Goal: Task Accomplishment & Management: Manage account settings

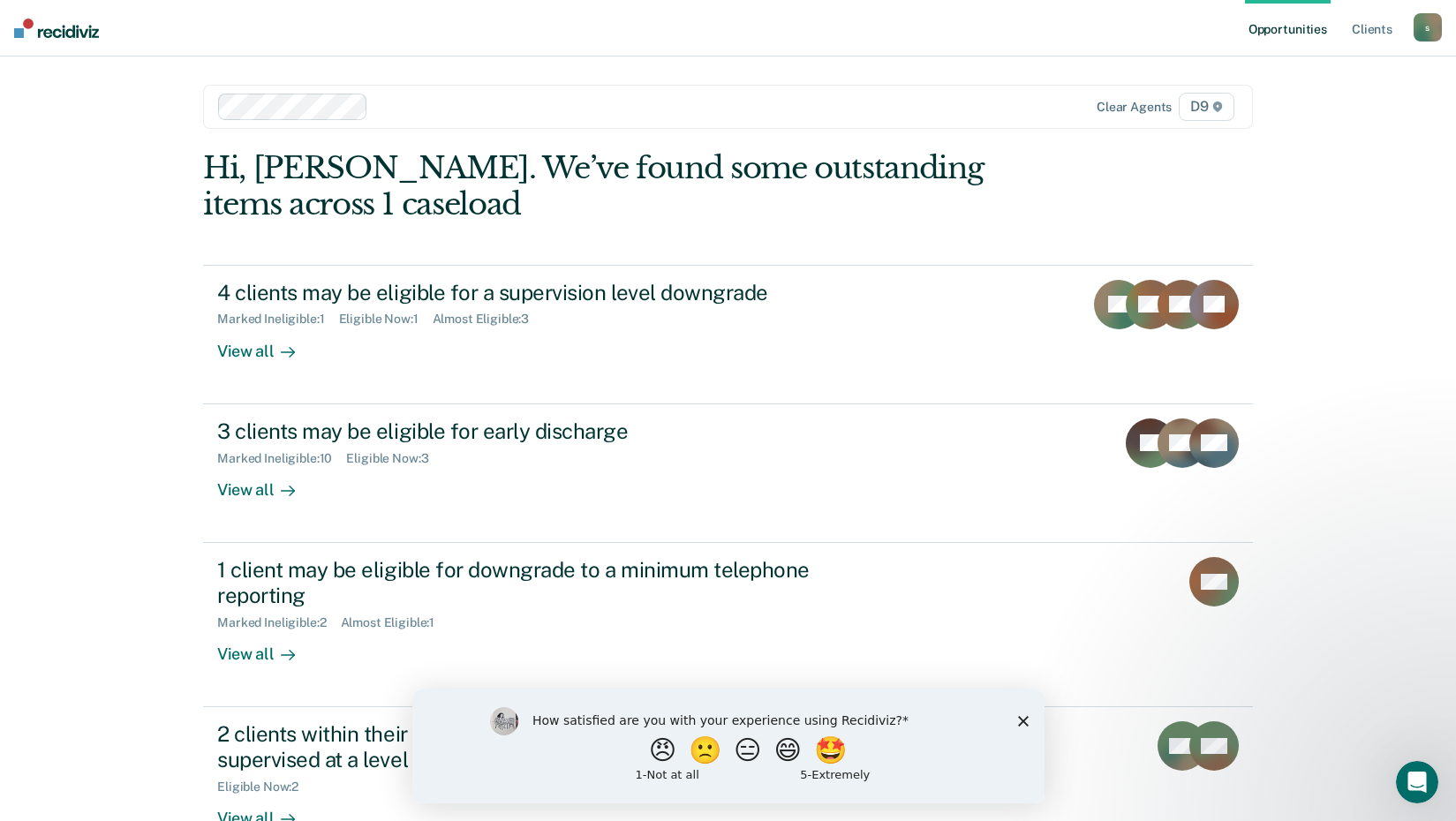
click at [947, 716] on div "How satisfied are you with your experience using Recidiviz?" at bounding box center [749, 719] width 435 height 16
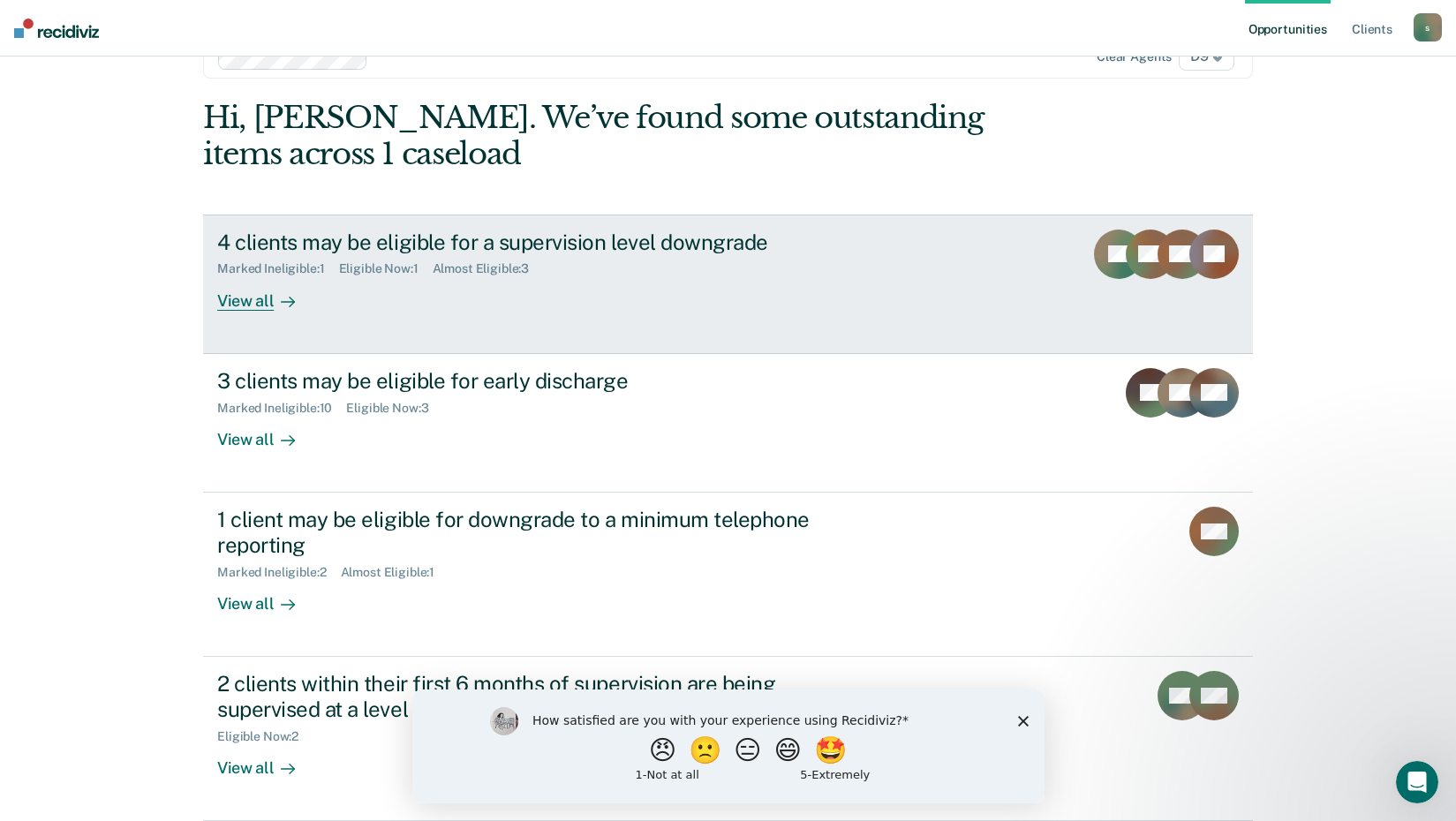
click at [230, 294] on div "View all" at bounding box center [266, 293] width 99 height 35
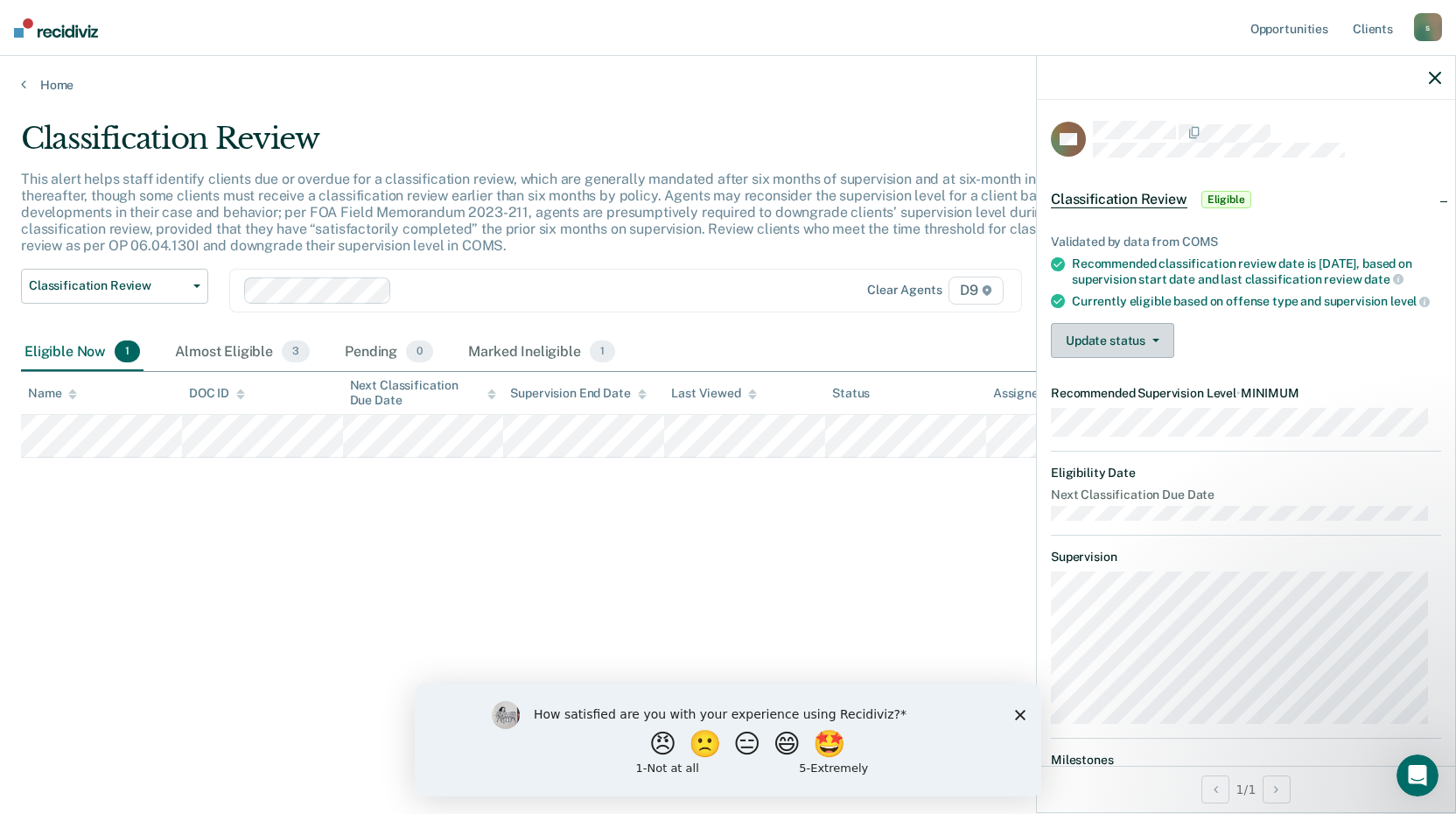
click at [1160, 358] on button "Update status" at bounding box center [1113, 341] width 124 height 35
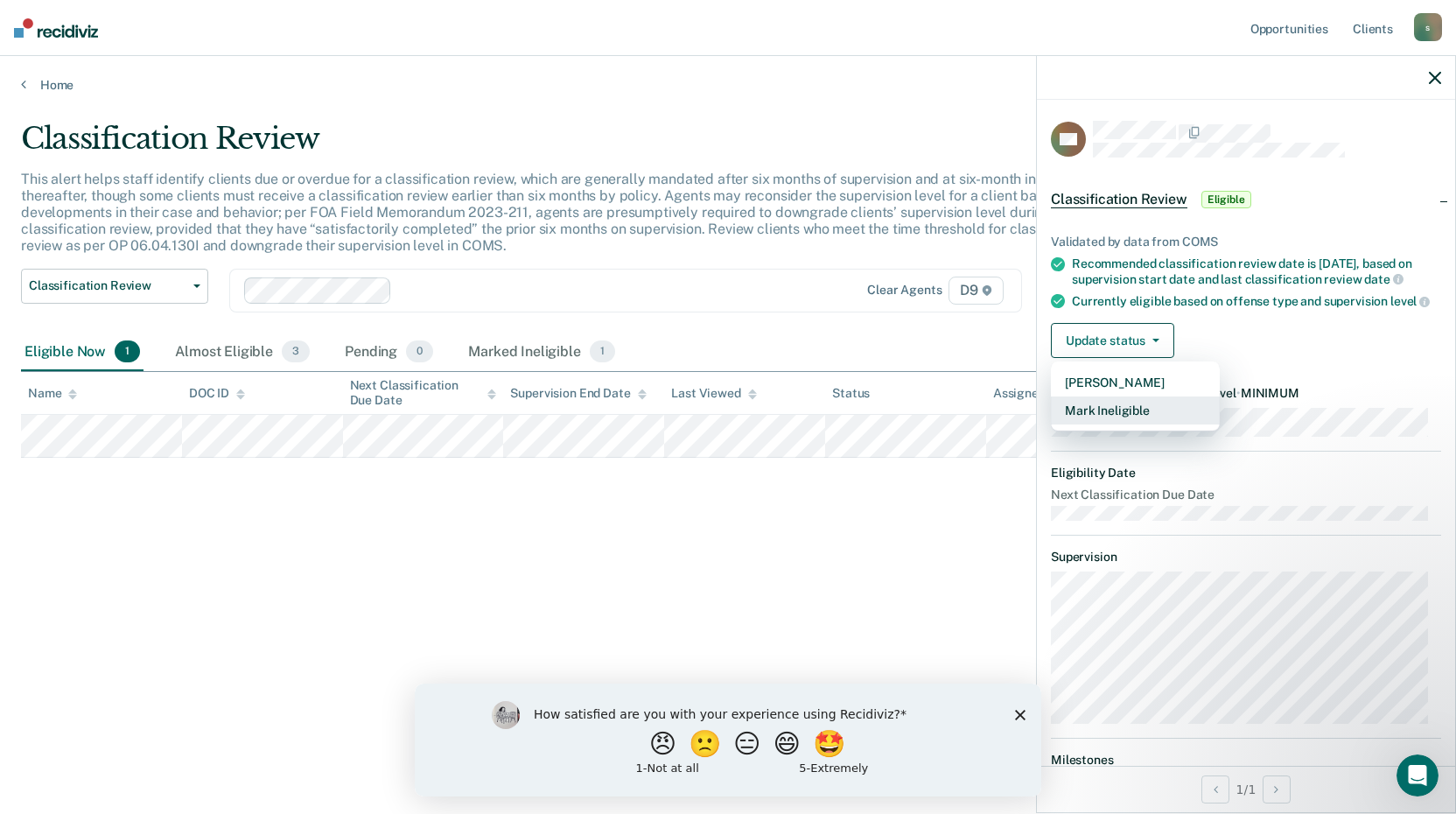
click at [1111, 425] on button "Mark Ineligible" at bounding box center [1135, 411] width 169 height 28
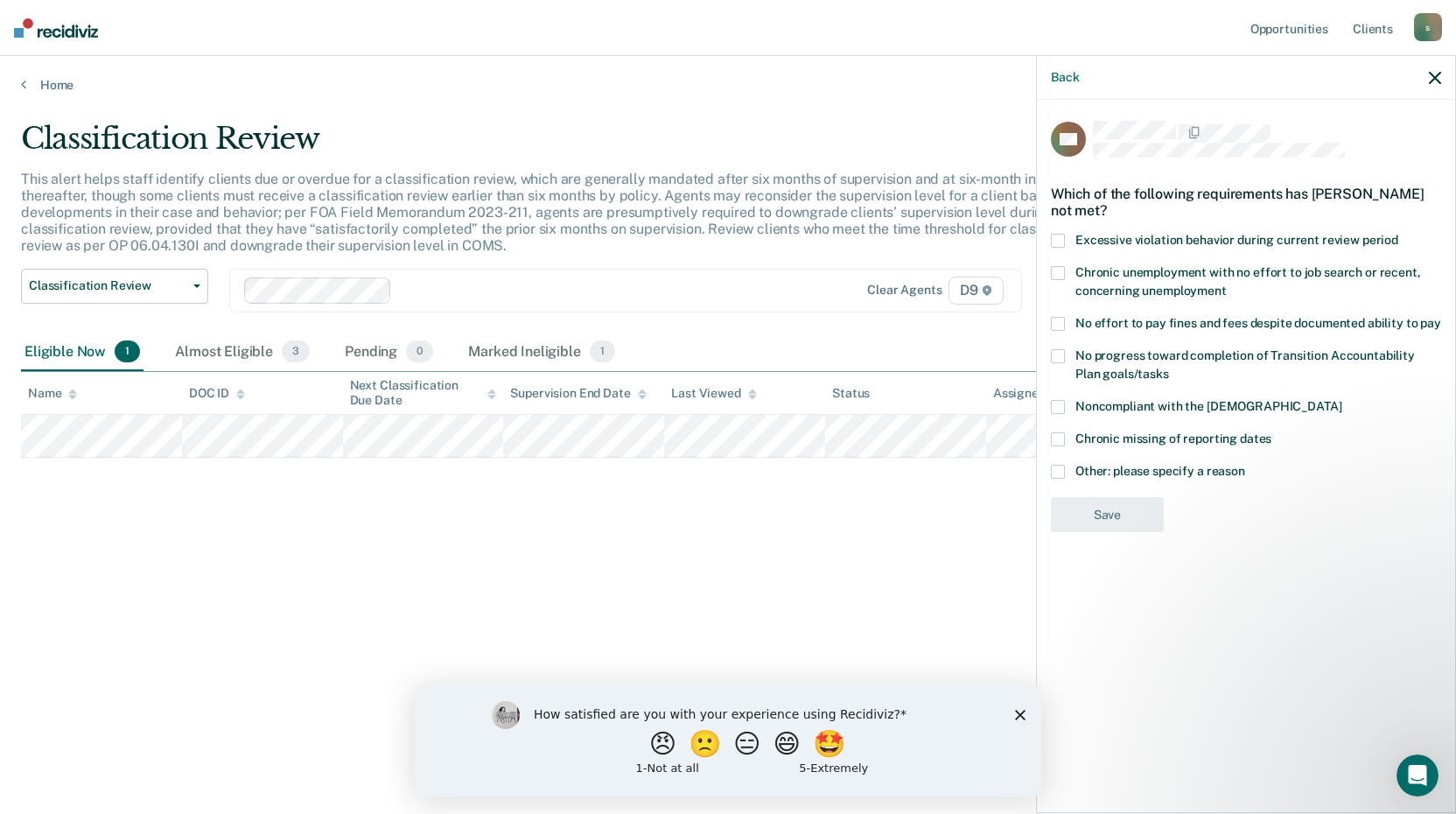
click at [1054, 469] on span at bounding box center [1058, 472] width 14 height 14
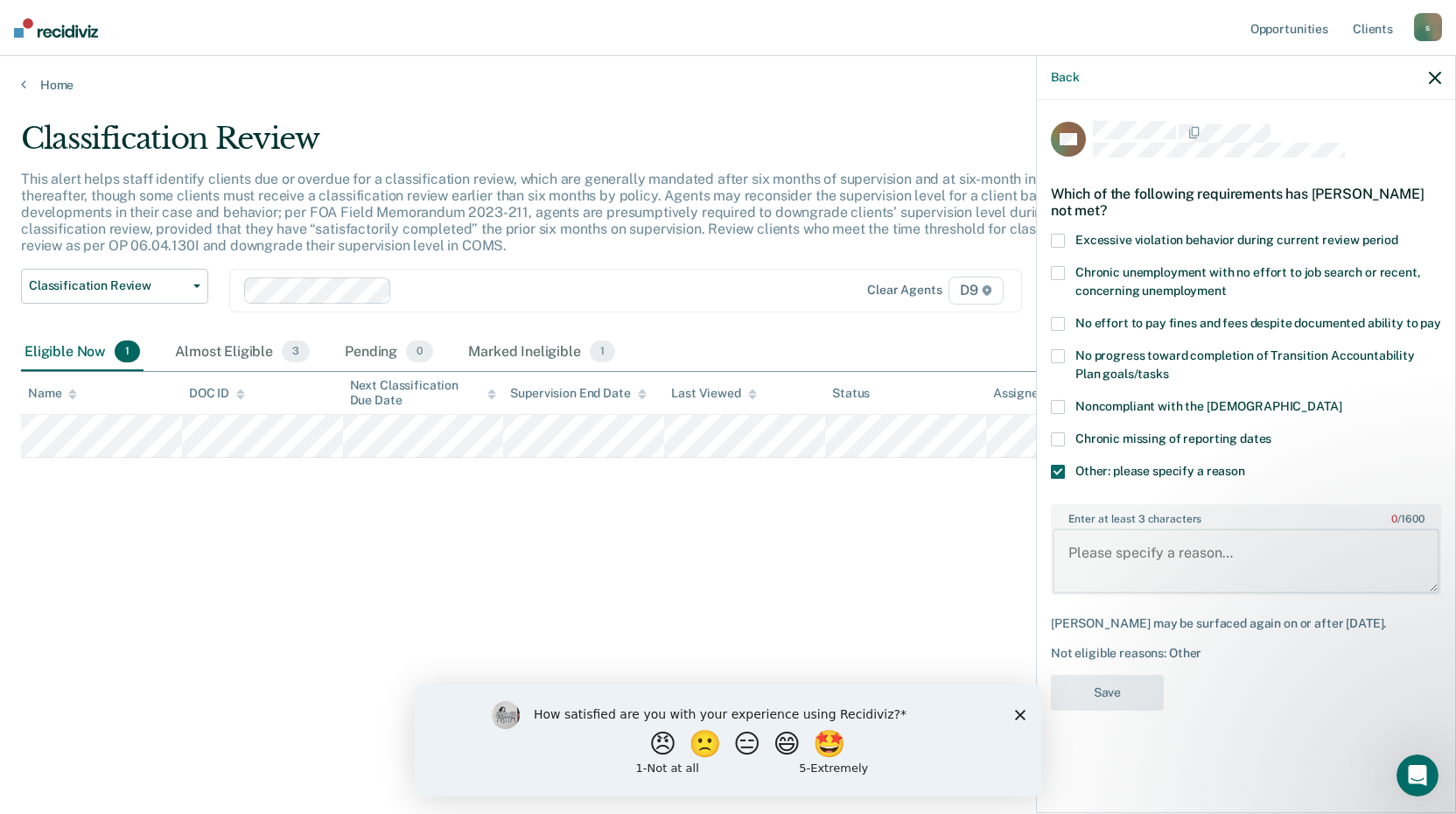
click at [1090, 555] on textarea "Enter at least 3 characters 0 / 1600" at bounding box center [1246, 561] width 387 height 64
type textarea "Continuing with counsleing"
click at [1122, 679] on button "Save" at bounding box center [1107, 693] width 113 height 36
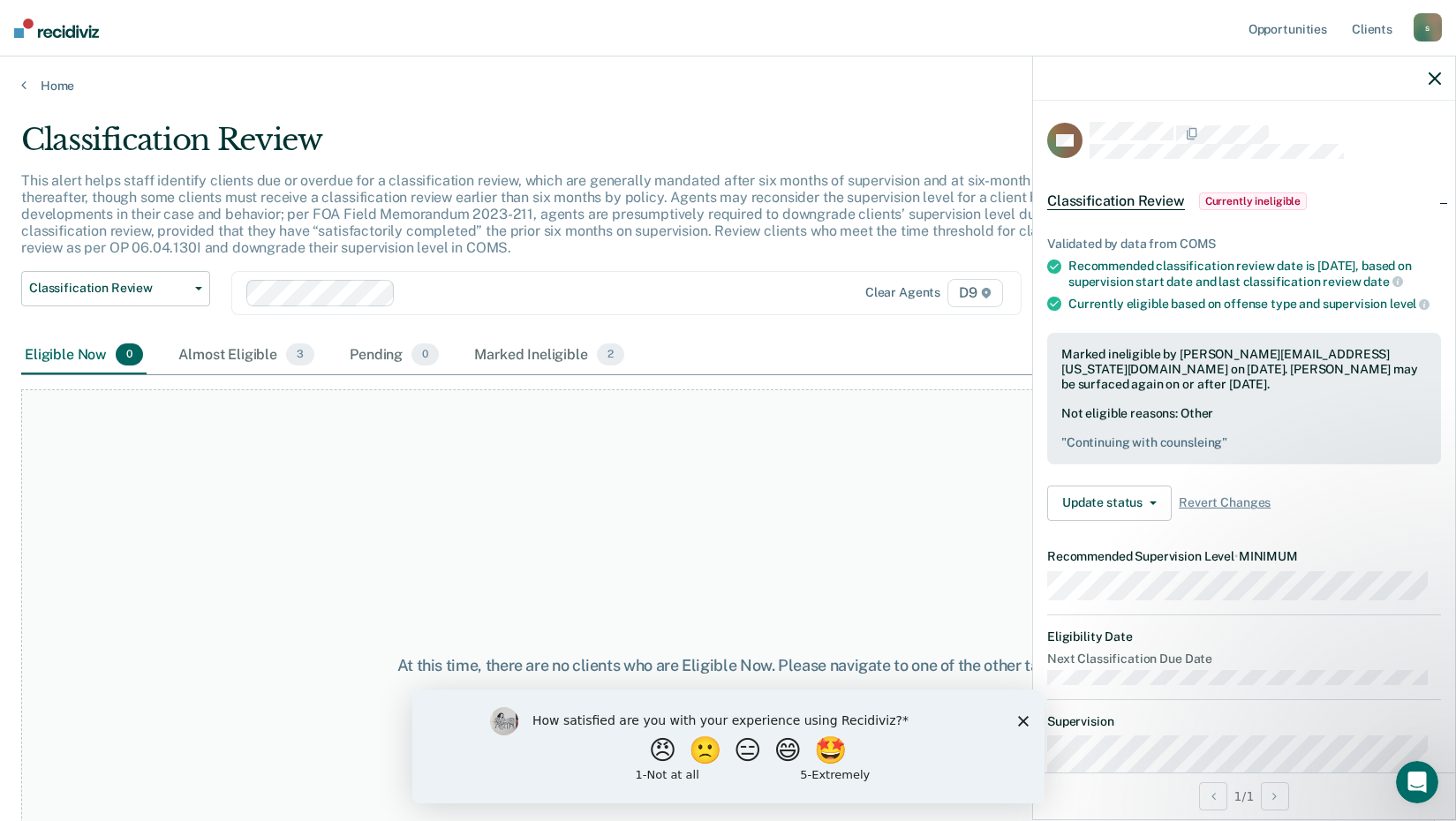
click at [1433, 77] on icon "button" at bounding box center [1436, 78] width 12 height 12
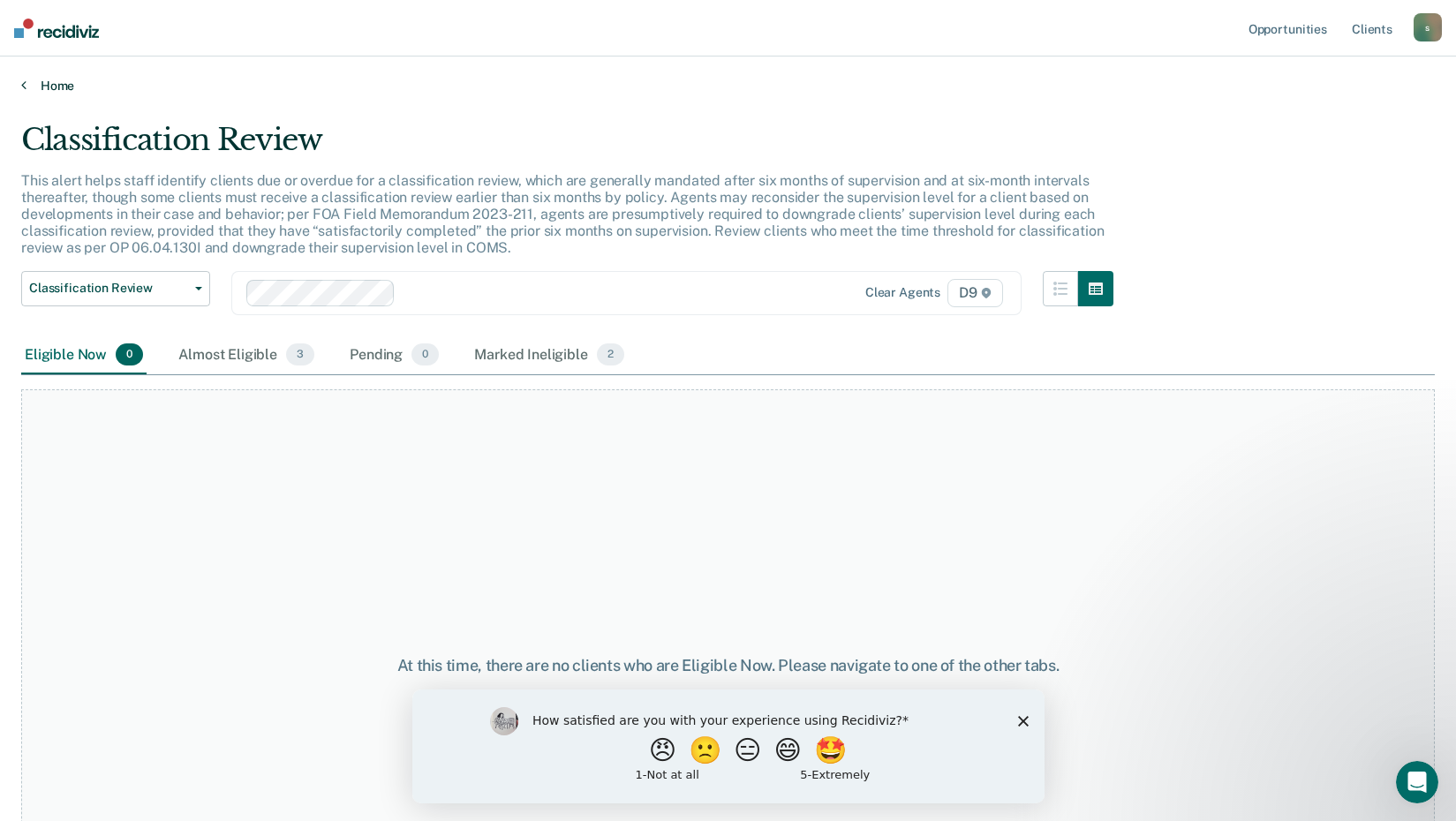
click at [25, 81] on icon at bounding box center [24, 85] width 5 height 14
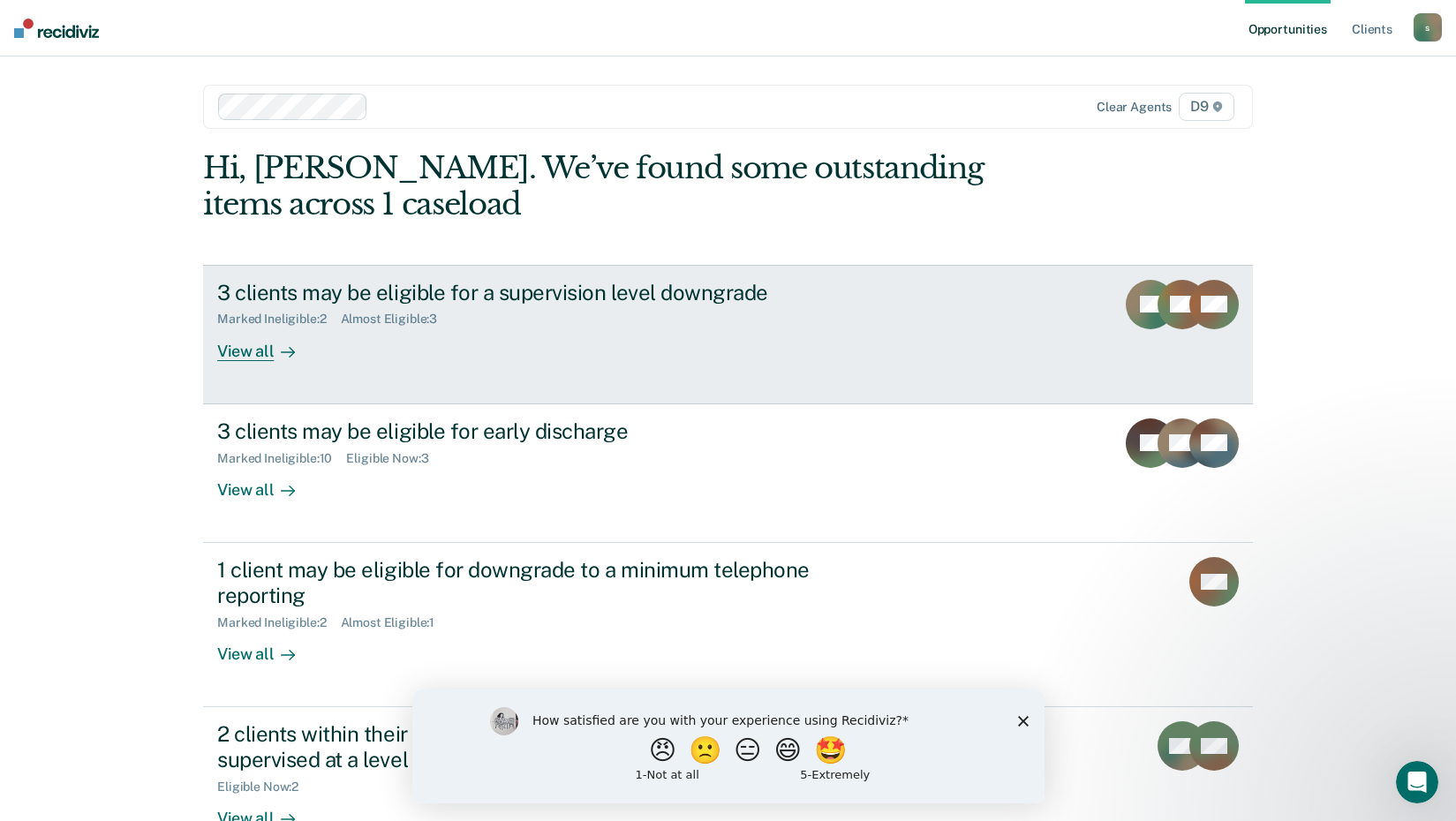
click at [264, 351] on div "View all" at bounding box center [266, 344] width 99 height 35
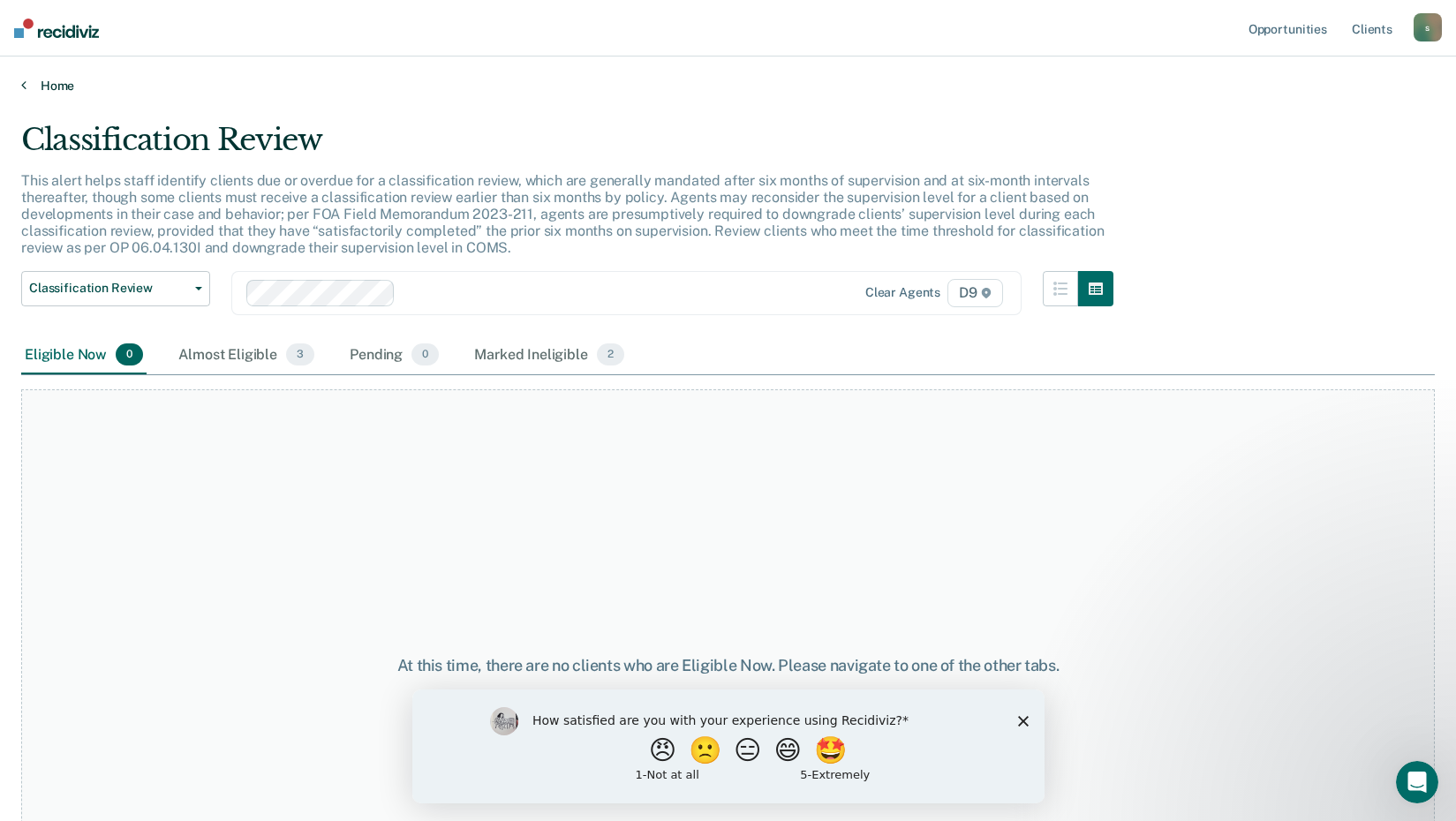
click at [27, 84] on link "Home" at bounding box center [728, 85] width 1414 height 16
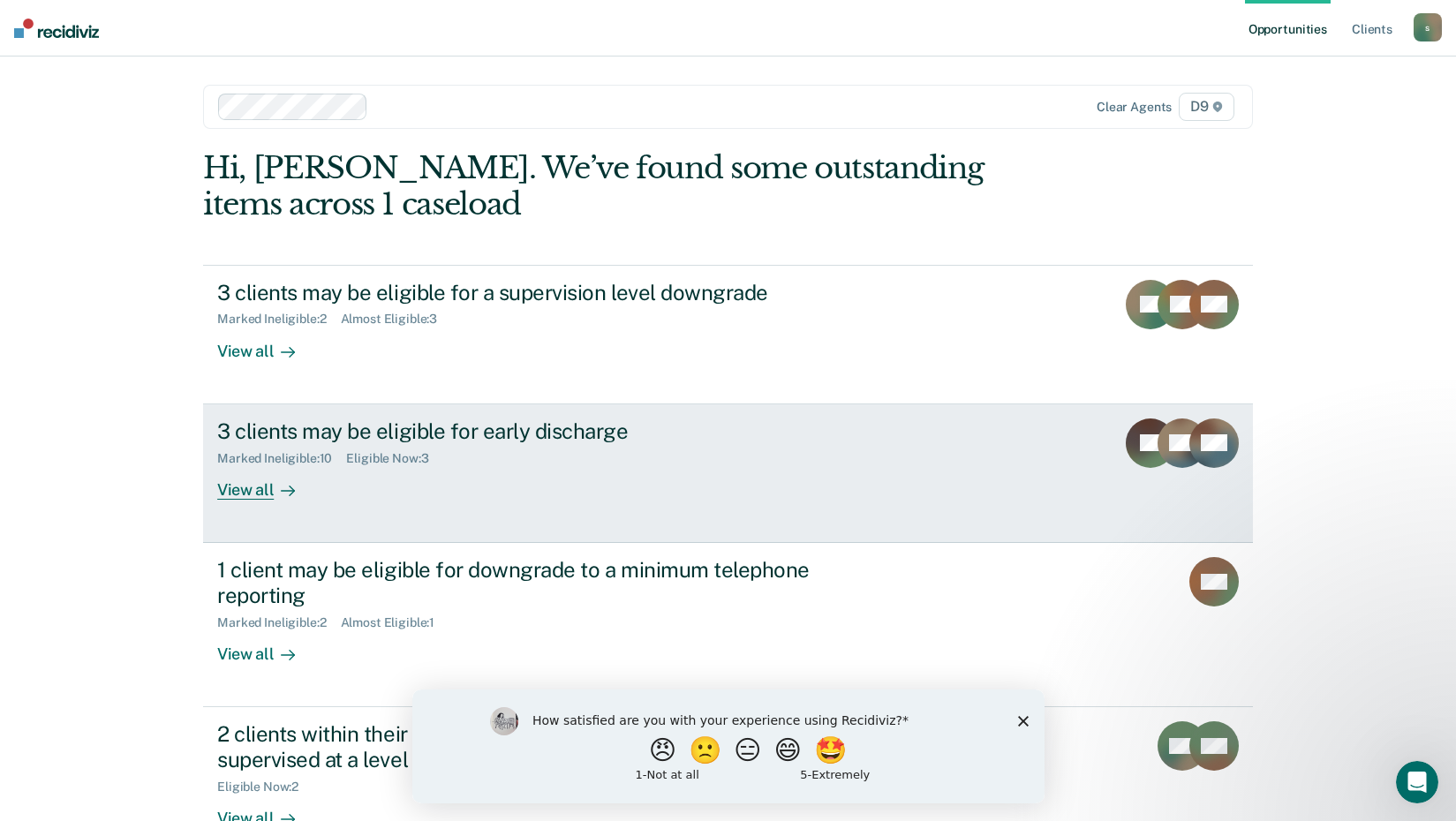
click at [240, 494] on div "View all" at bounding box center [266, 483] width 99 height 35
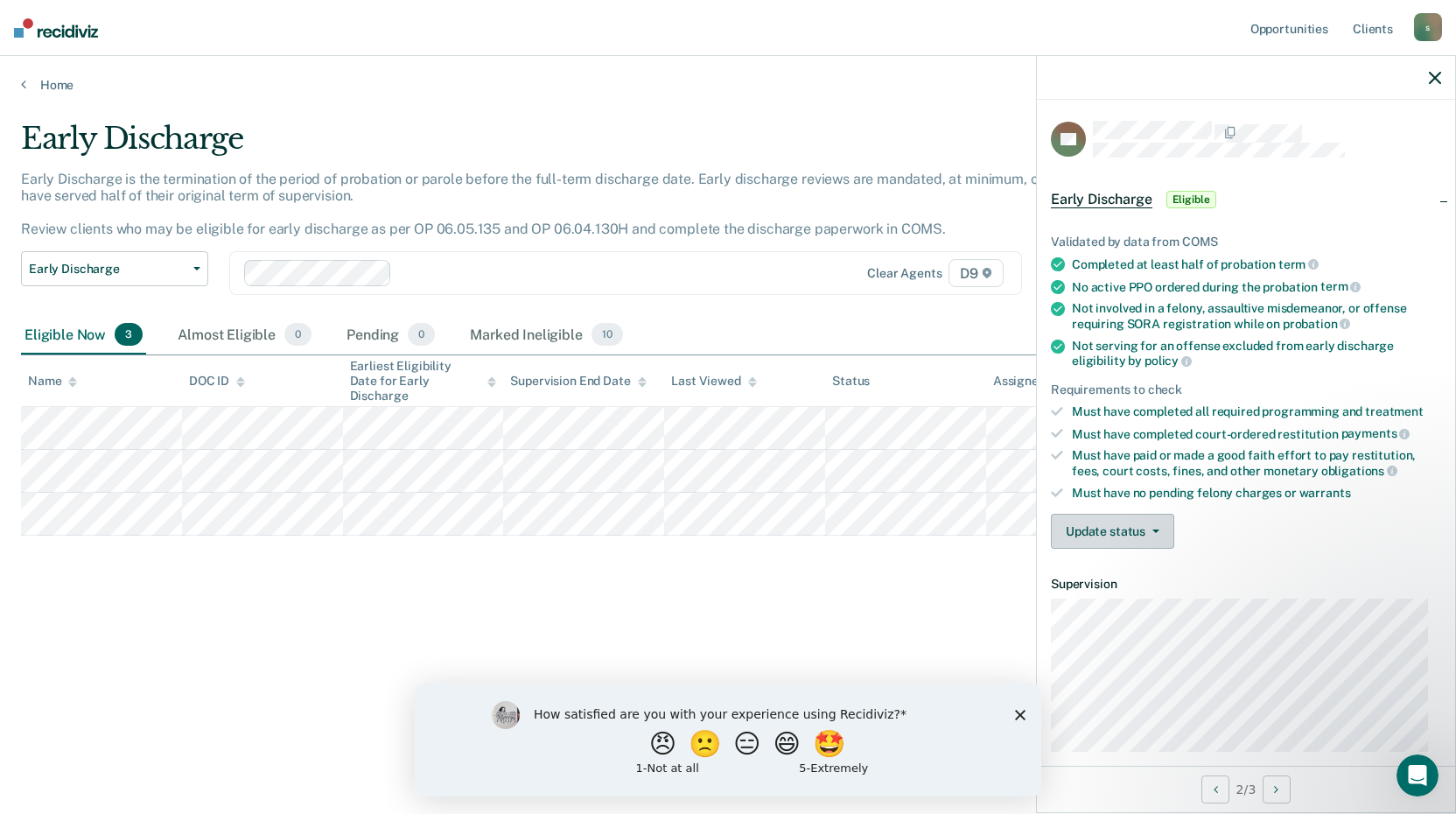
click at [1162, 529] on button "Update status" at bounding box center [1113, 531] width 124 height 35
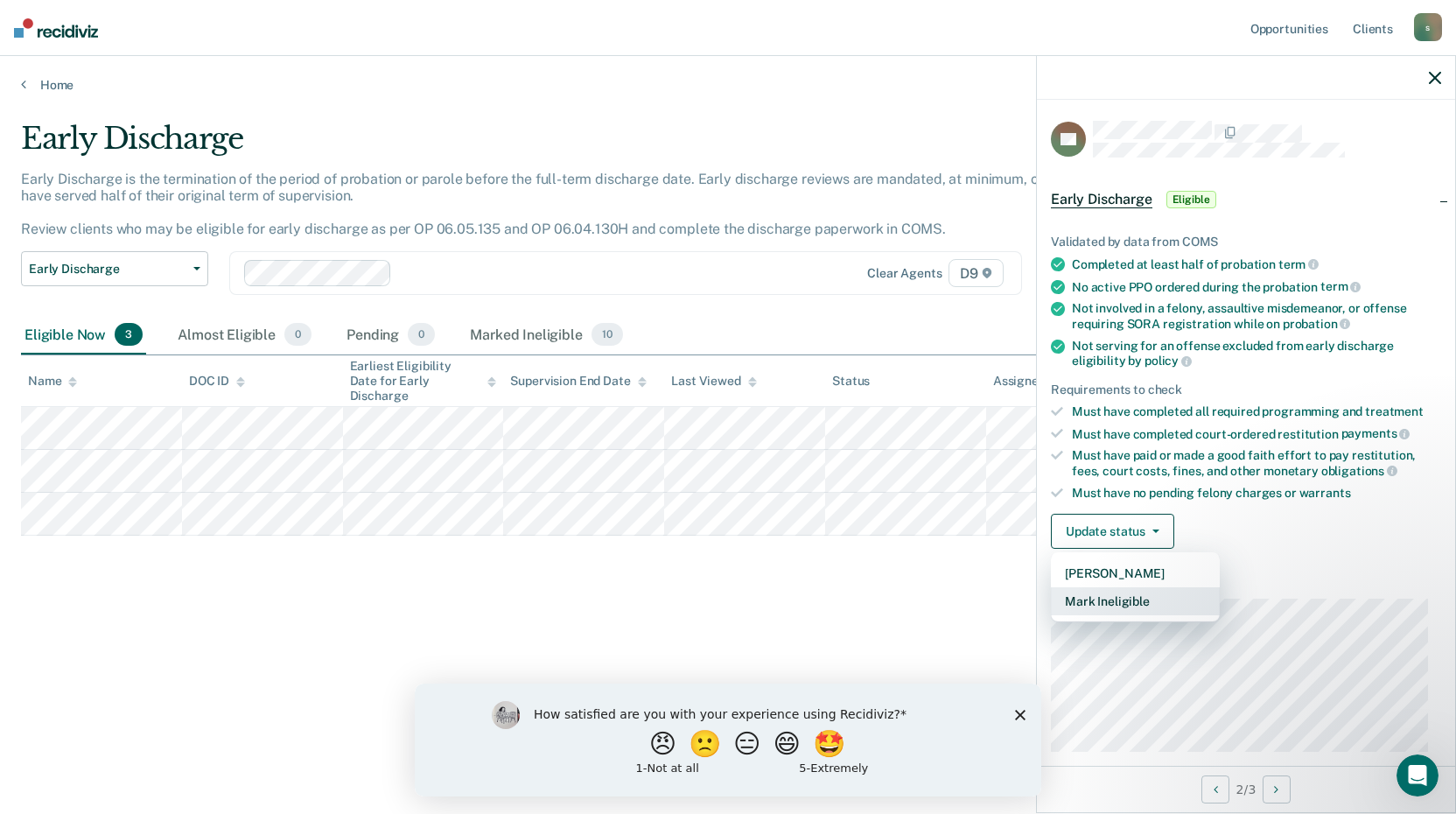
click at [1113, 590] on button "Mark Ineligible" at bounding box center [1135, 601] width 169 height 28
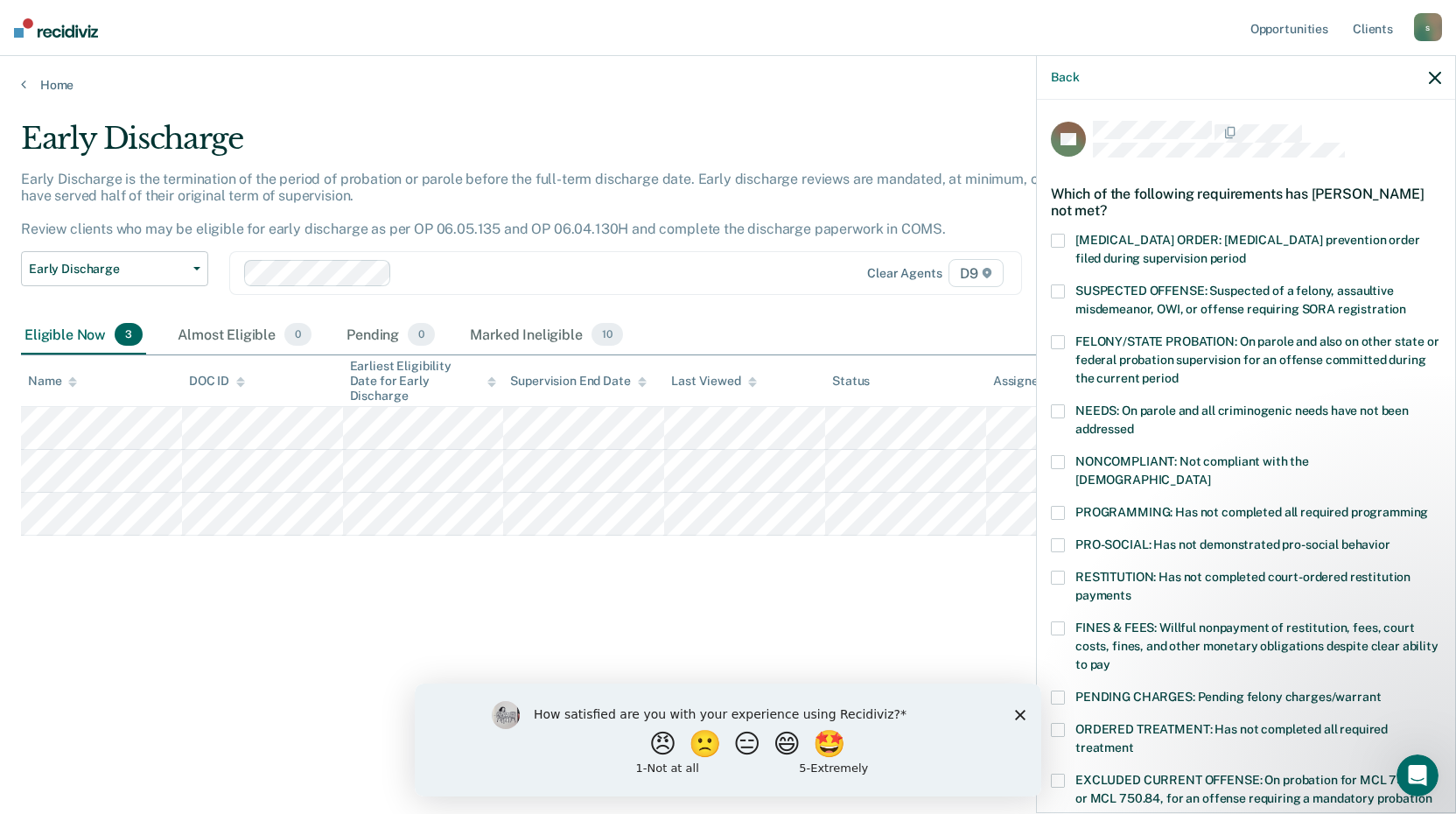
click at [1050, 607] on div "DR Which of the following requirements has [PERSON_NAME] not met? [MEDICAL_DATA…" at bounding box center [1246, 455] width 418 height 710
click at [1056, 622] on span at bounding box center [1058, 629] width 14 height 14
click at [1065, 571] on label "RESTITUTION: Has not completed court-ordered restitution payments" at bounding box center [1246, 590] width 390 height 37
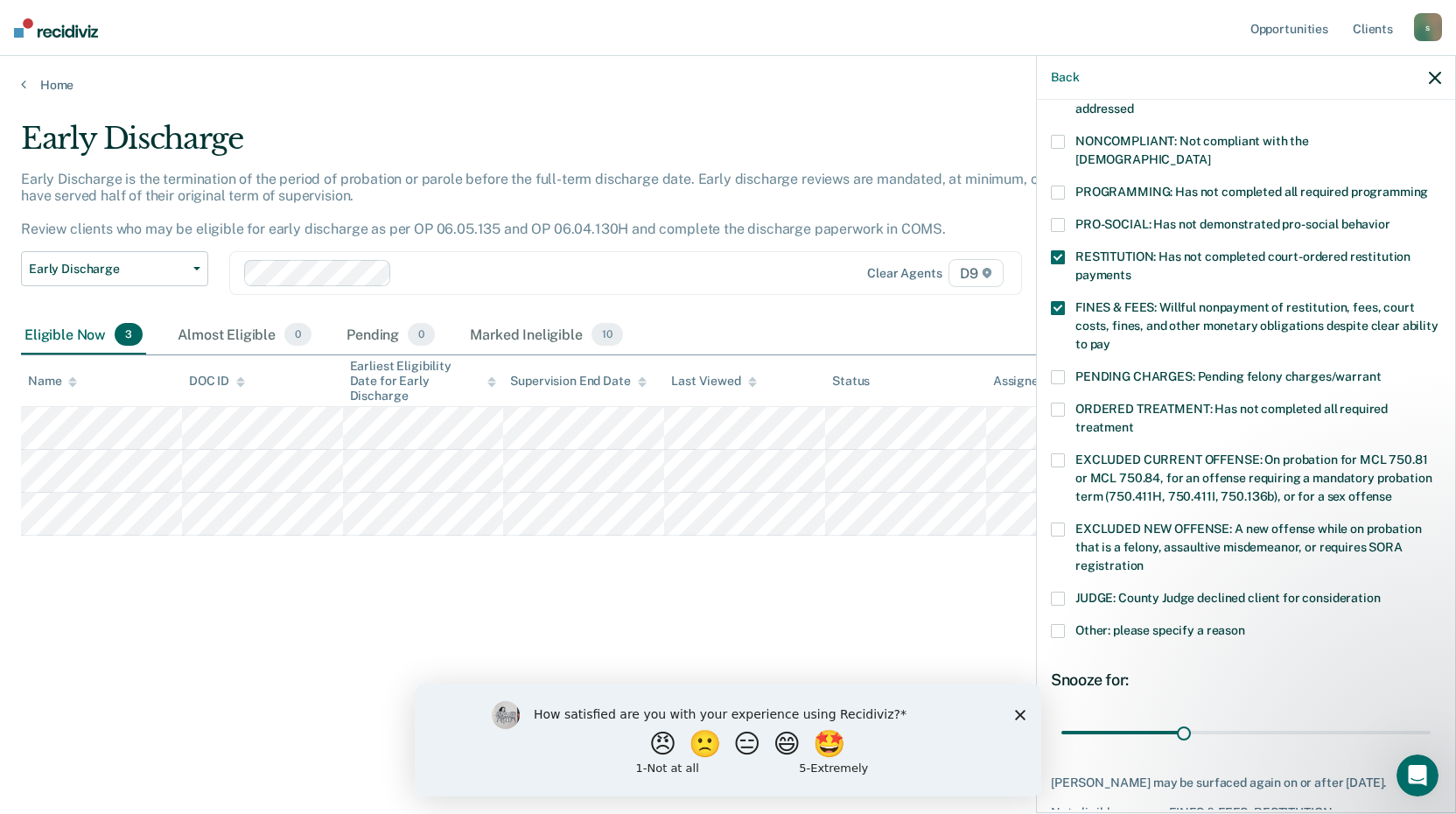
scroll to position [341, 0]
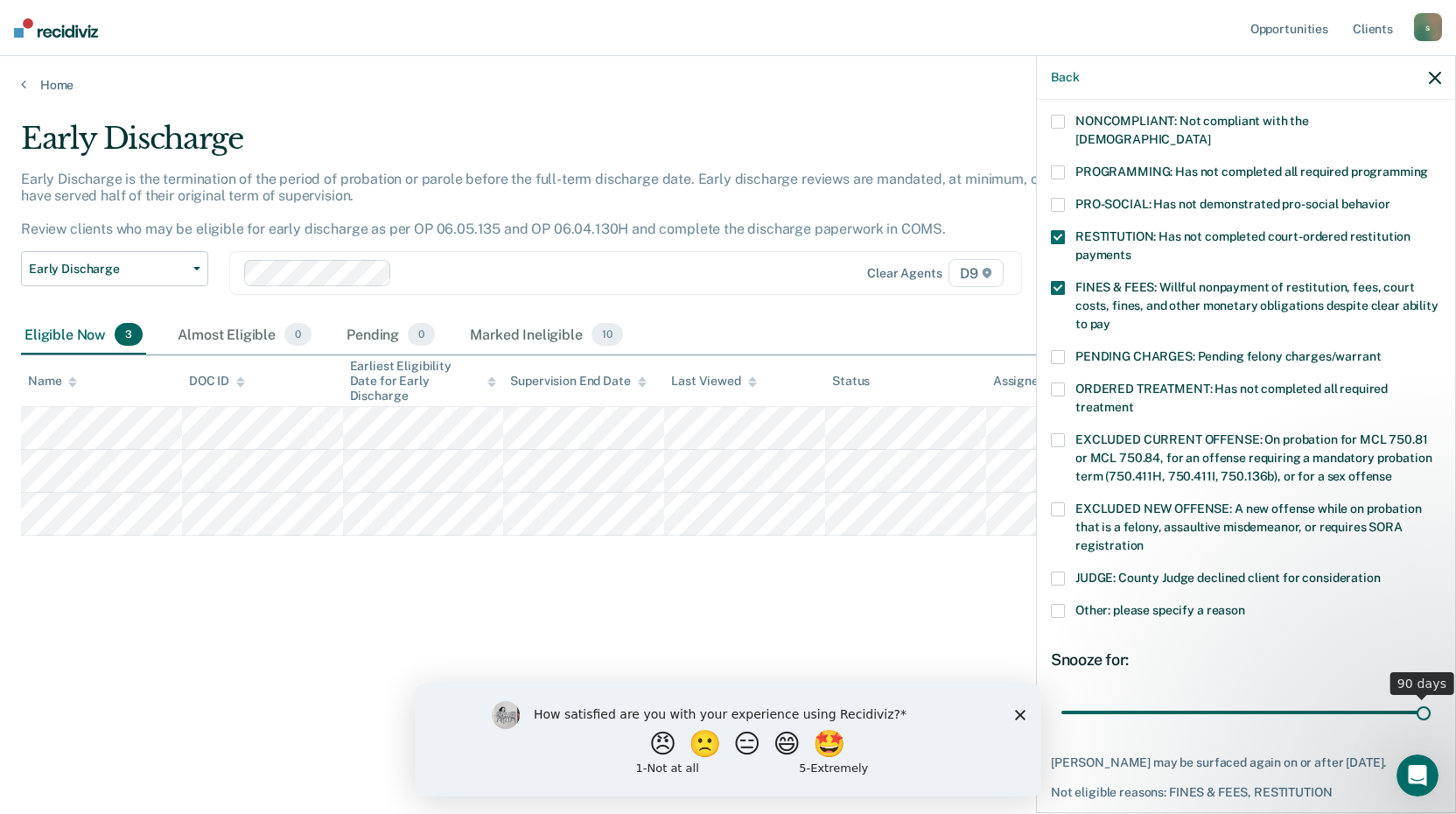
drag, startPoint x: 1173, startPoint y: 690, endPoint x: 1535, endPoint y: 651, distance: 364.1
type input "90"
click at [1430, 697] on input "range" at bounding box center [1246, 712] width 369 height 31
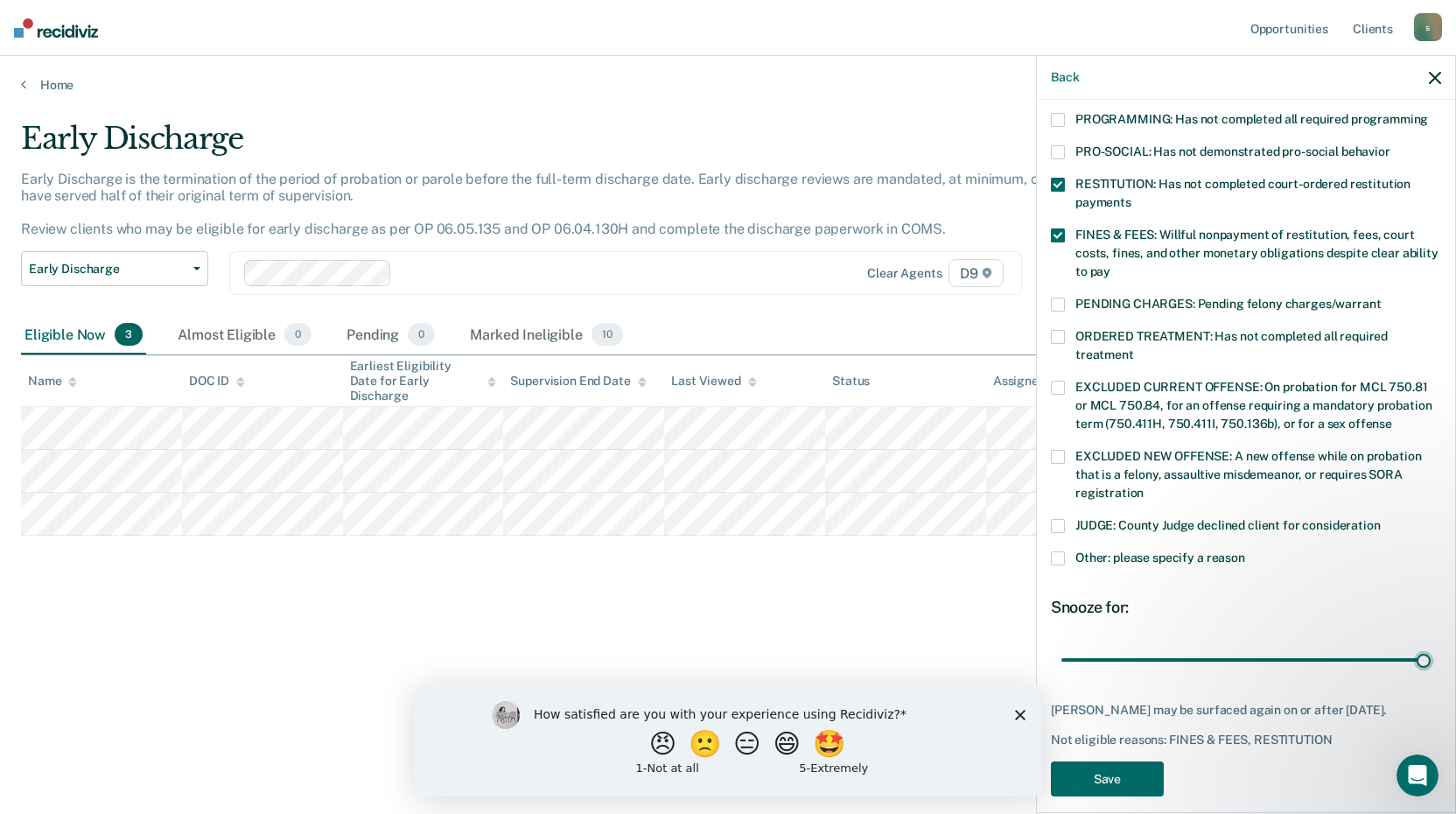
scroll to position [406, 0]
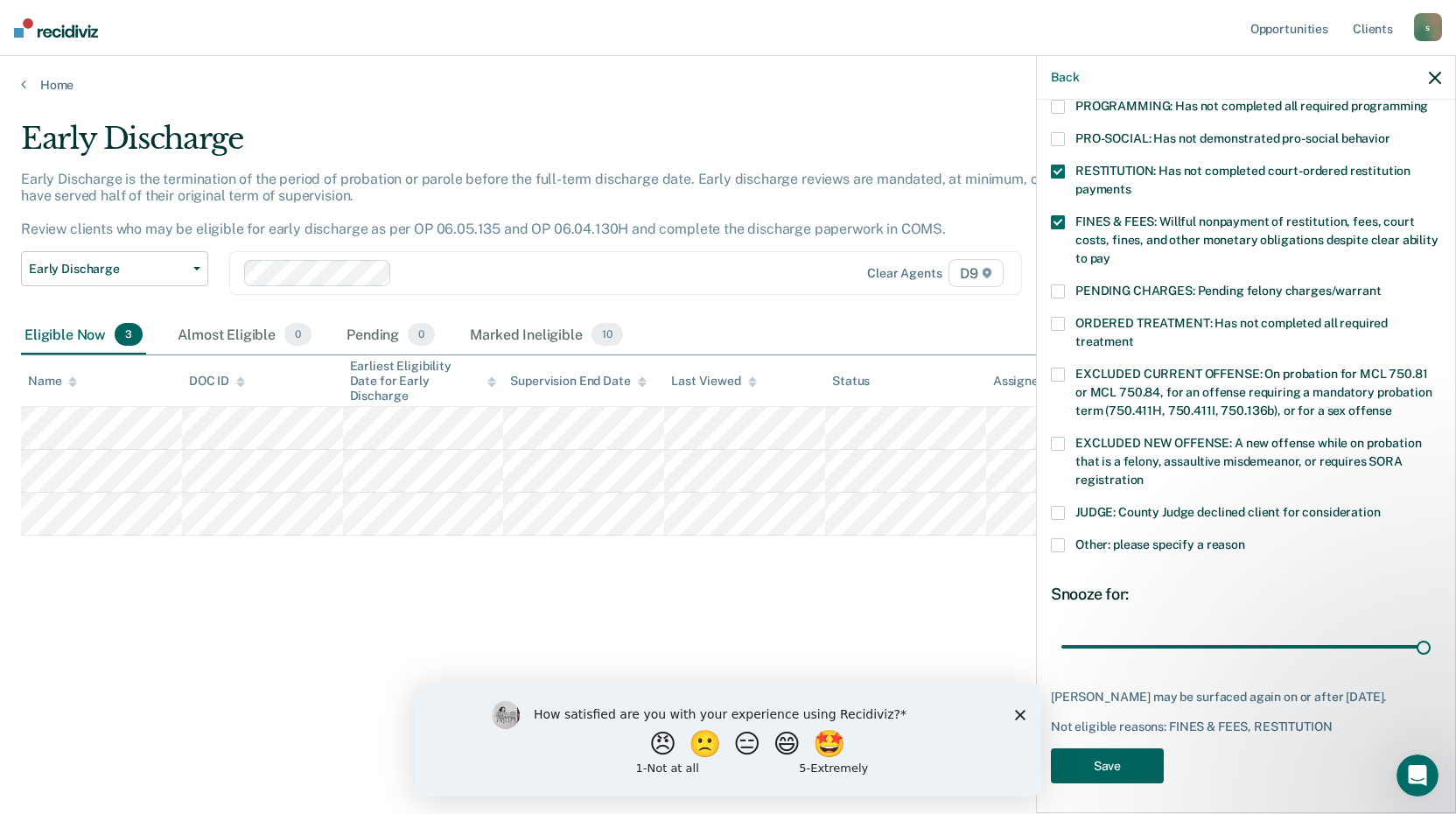
click at [1100, 761] on button "Save" at bounding box center [1107, 766] width 113 height 36
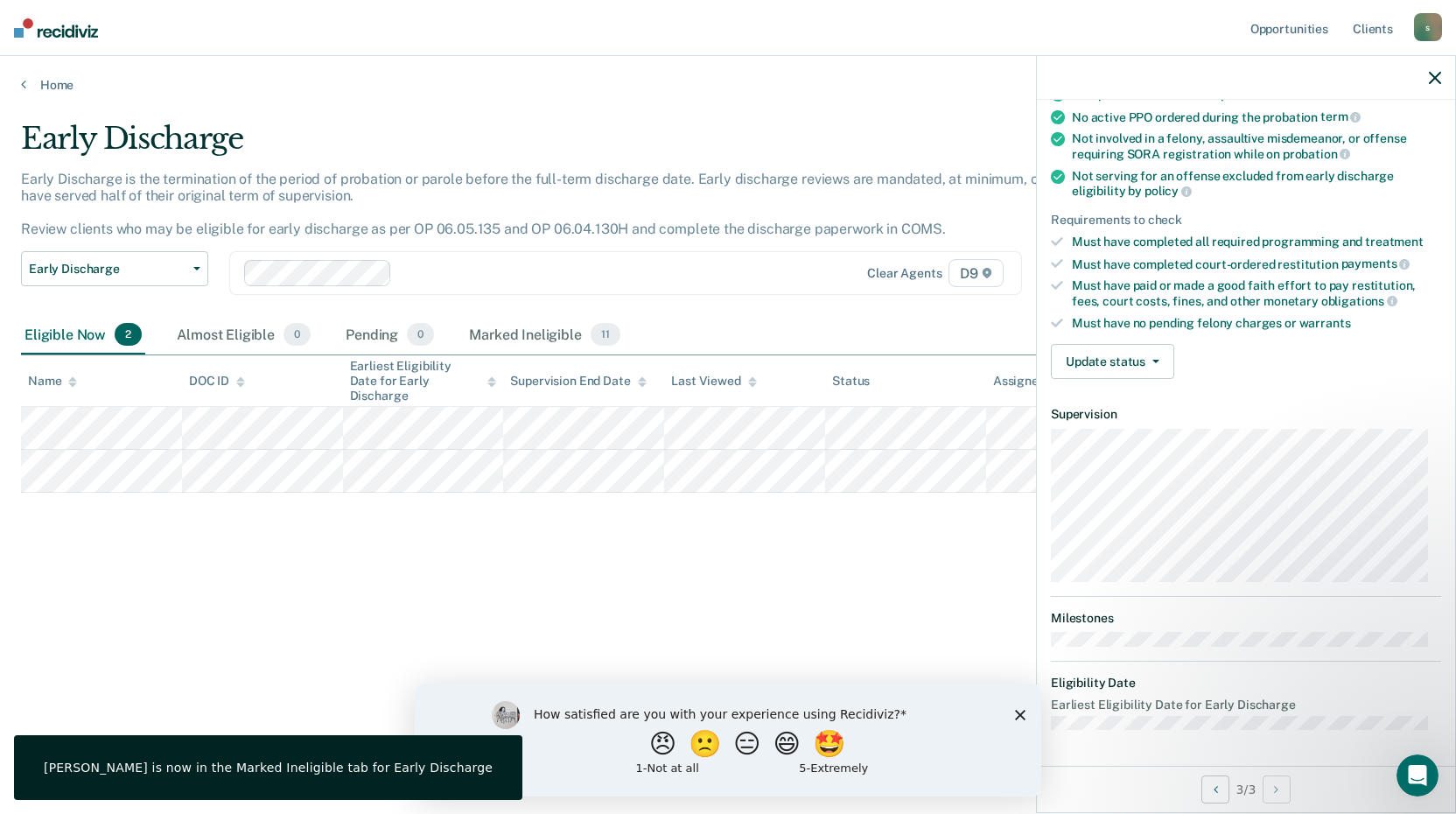
scroll to position [167, 0]
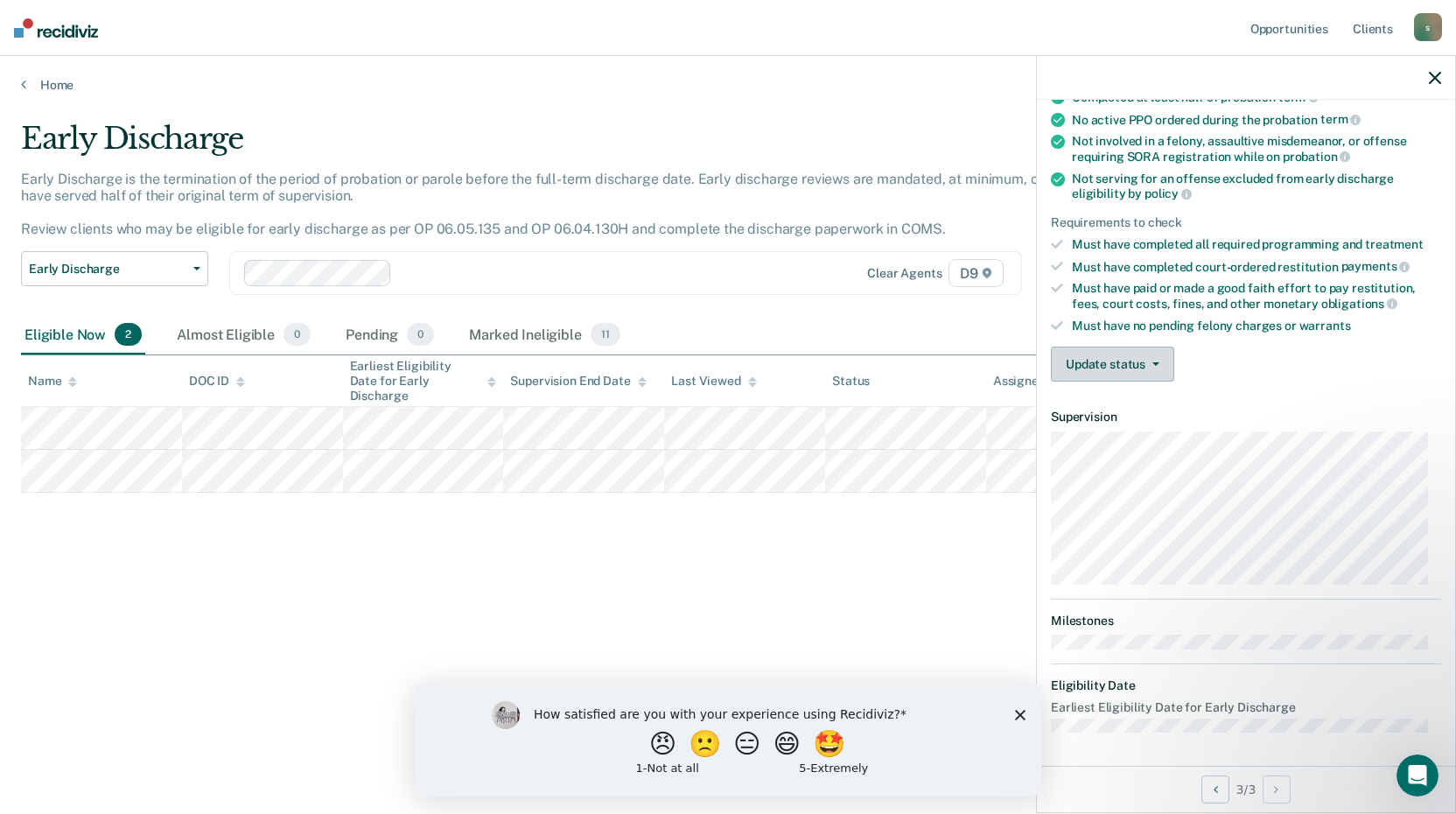
click at [1150, 364] on span "button" at bounding box center [1152, 365] width 14 height 4
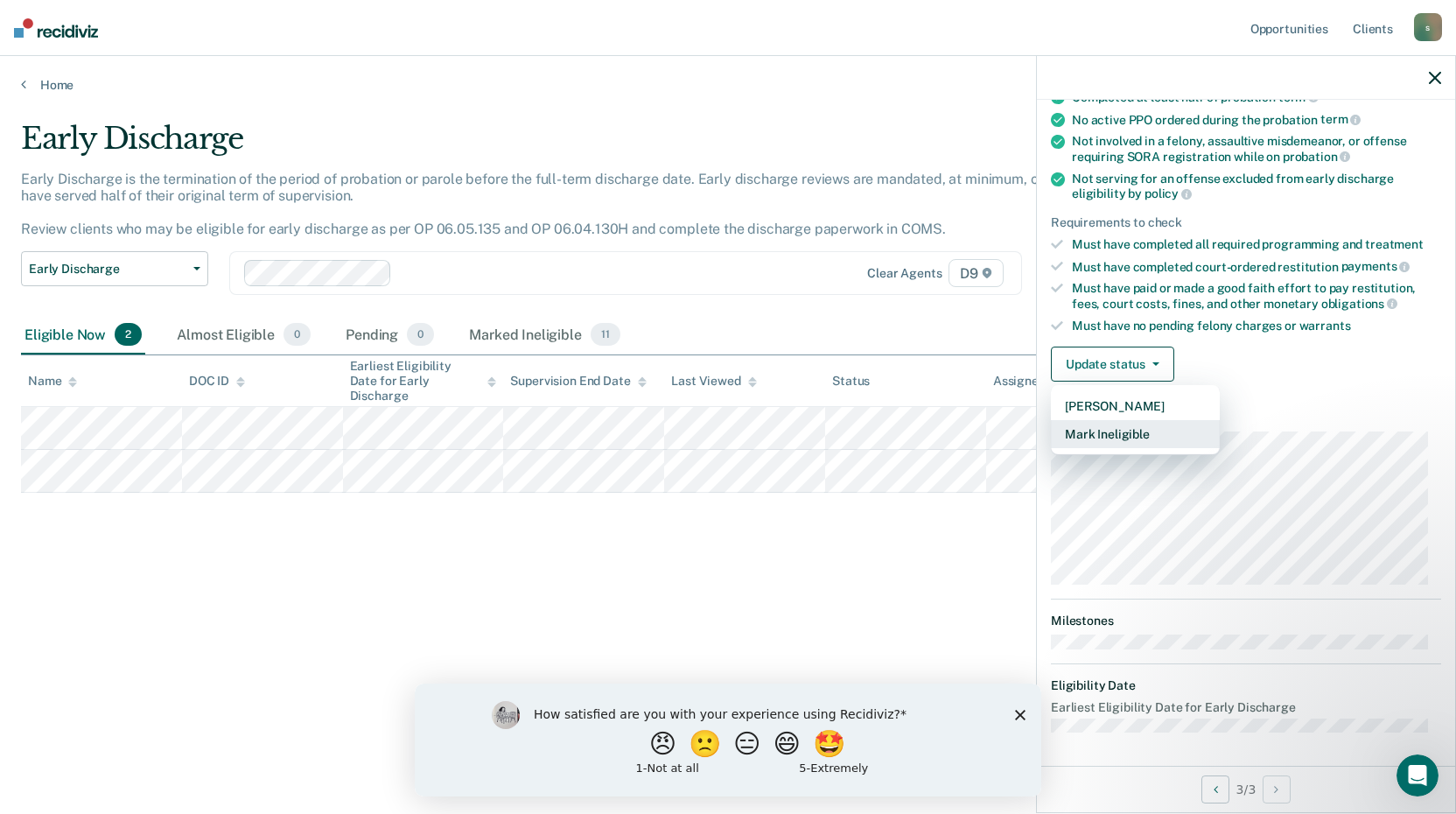
click at [1118, 433] on button "Mark Ineligible" at bounding box center [1135, 434] width 169 height 28
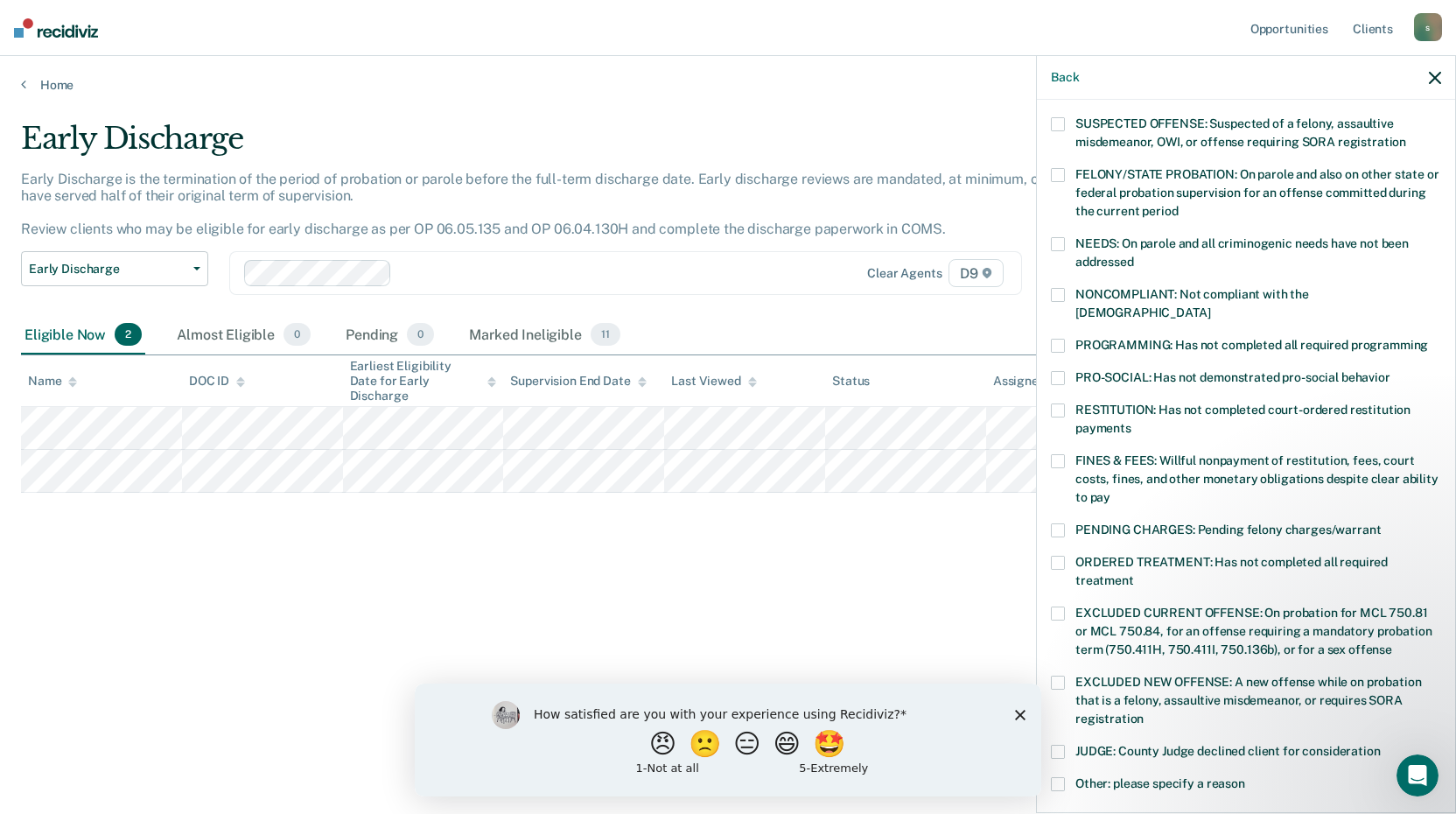
click at [1063, 455] on span at bounding box center [1058, 462] width 14 height 14
click at [1062, 499] on div "FINES & FEES: Willful nonpayment of restitution, fees, court costs, fines, and …" at bounding box center [1246, 489] width 390 height 69
click at [1058, 556] on span at bounding box center [1058, 563] width 14 height 14
click at [1055, 455] on span at bounding box center [1058, 462] width 14 height 14
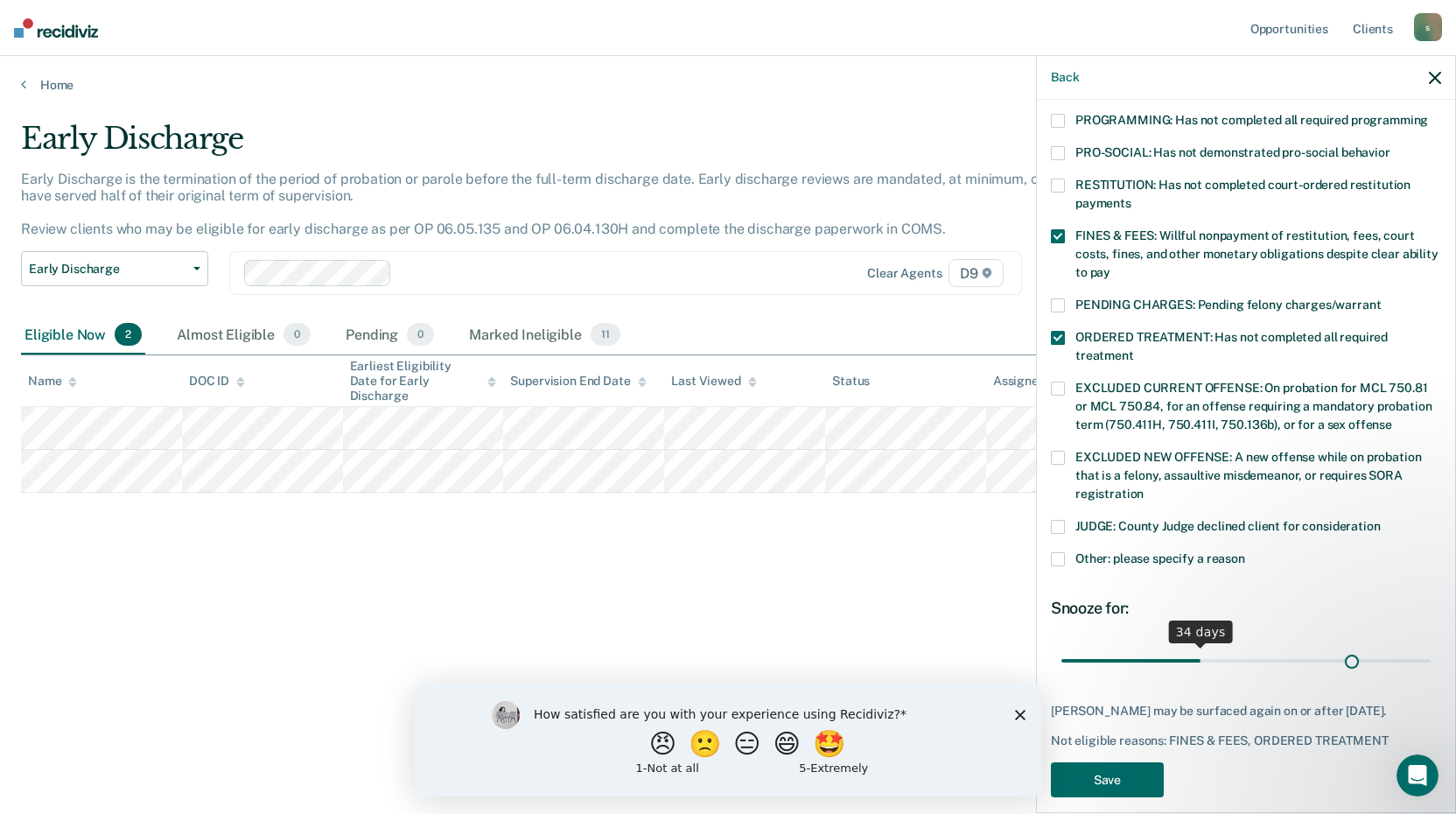
scroll to position [391, 0]
drag, startPoint x: 1180, startPoint y: 635, endPoint x: 1450, endPoint y: 630, distance: 270.0
type input "90"
click at [1430, 646] on input "range" at bounding box center [1246, 661] width 369 height 31
click at [1109, 764] on button "Save" at bounding box center [1107, 781] width 113 height 36
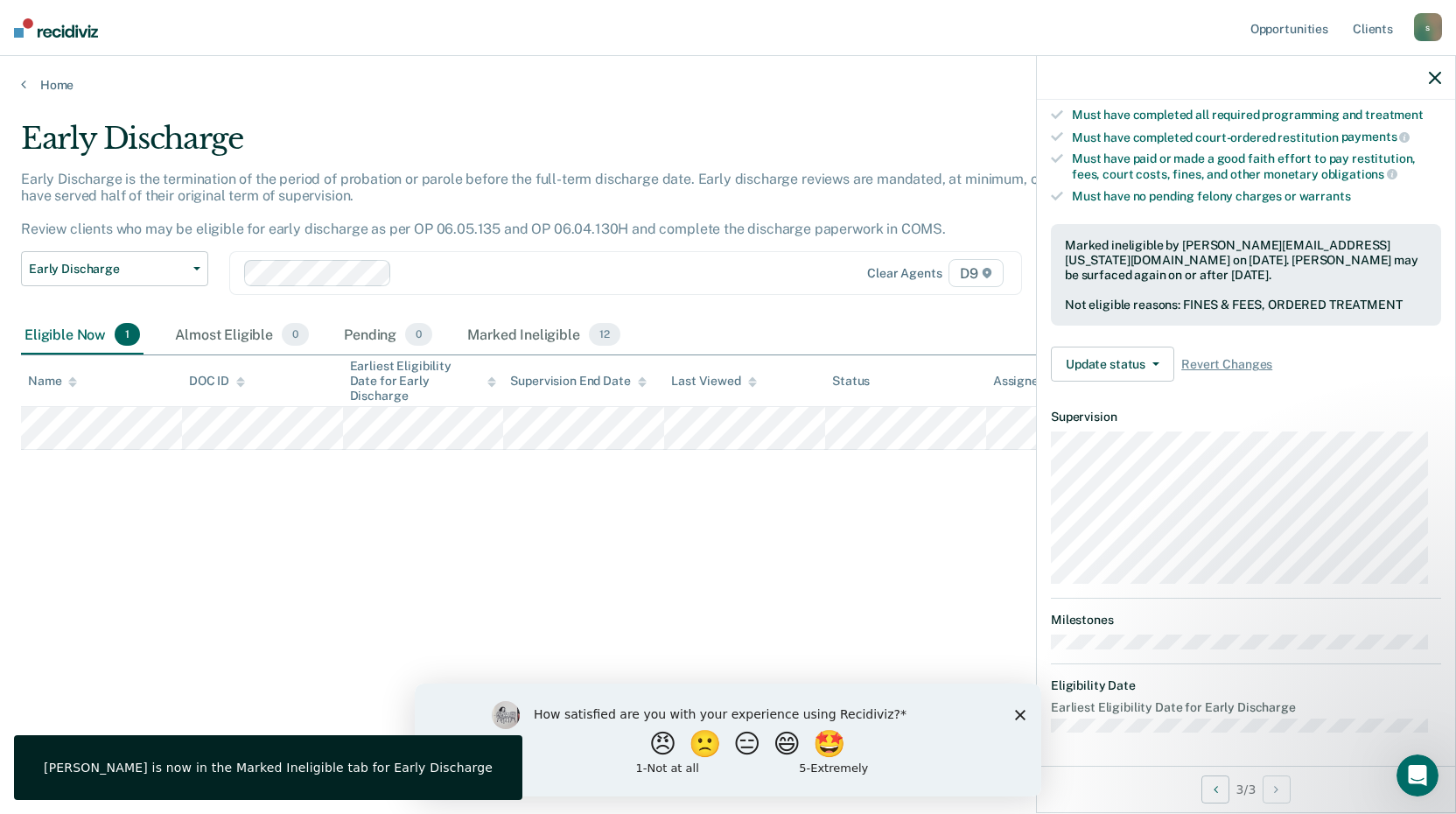
scroll to position [185, 0]
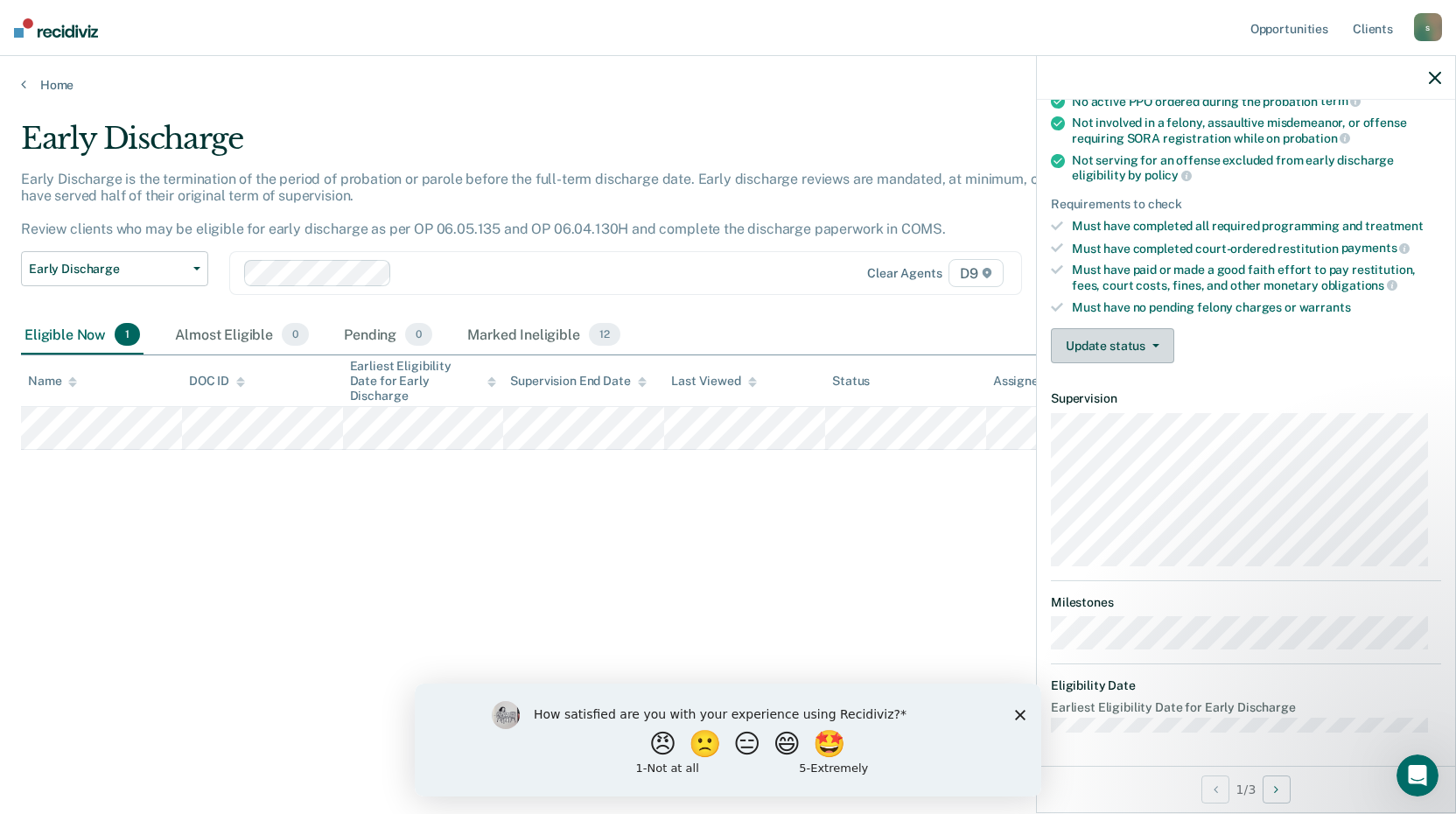
click at [1151, 349] on button "Update status" at bounding box center [1113, 346] width 124 height 35
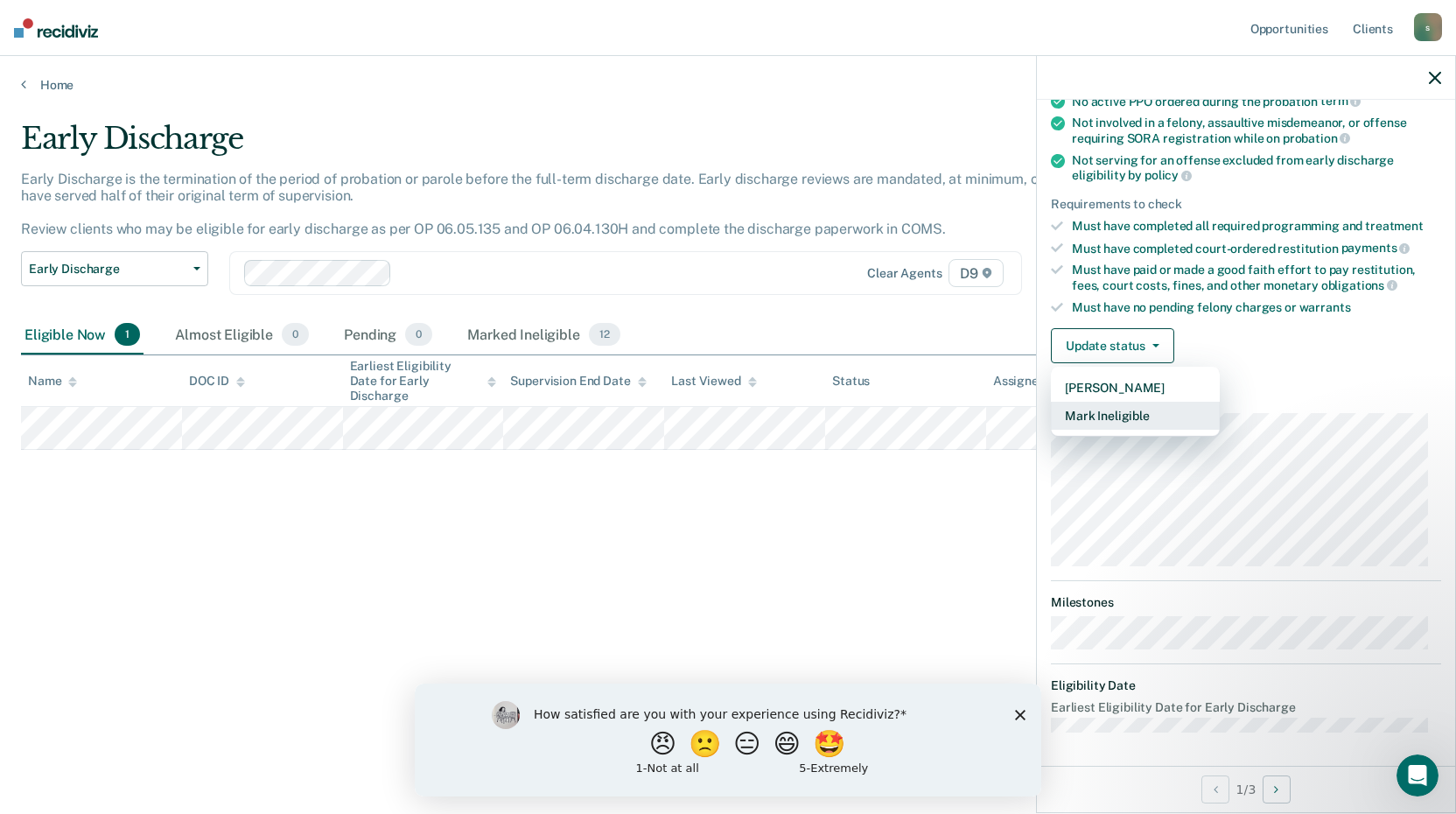
click at [1105, 411] on button "Mark Ineligible" at bounding box center [1135, 416] width 169 height 28
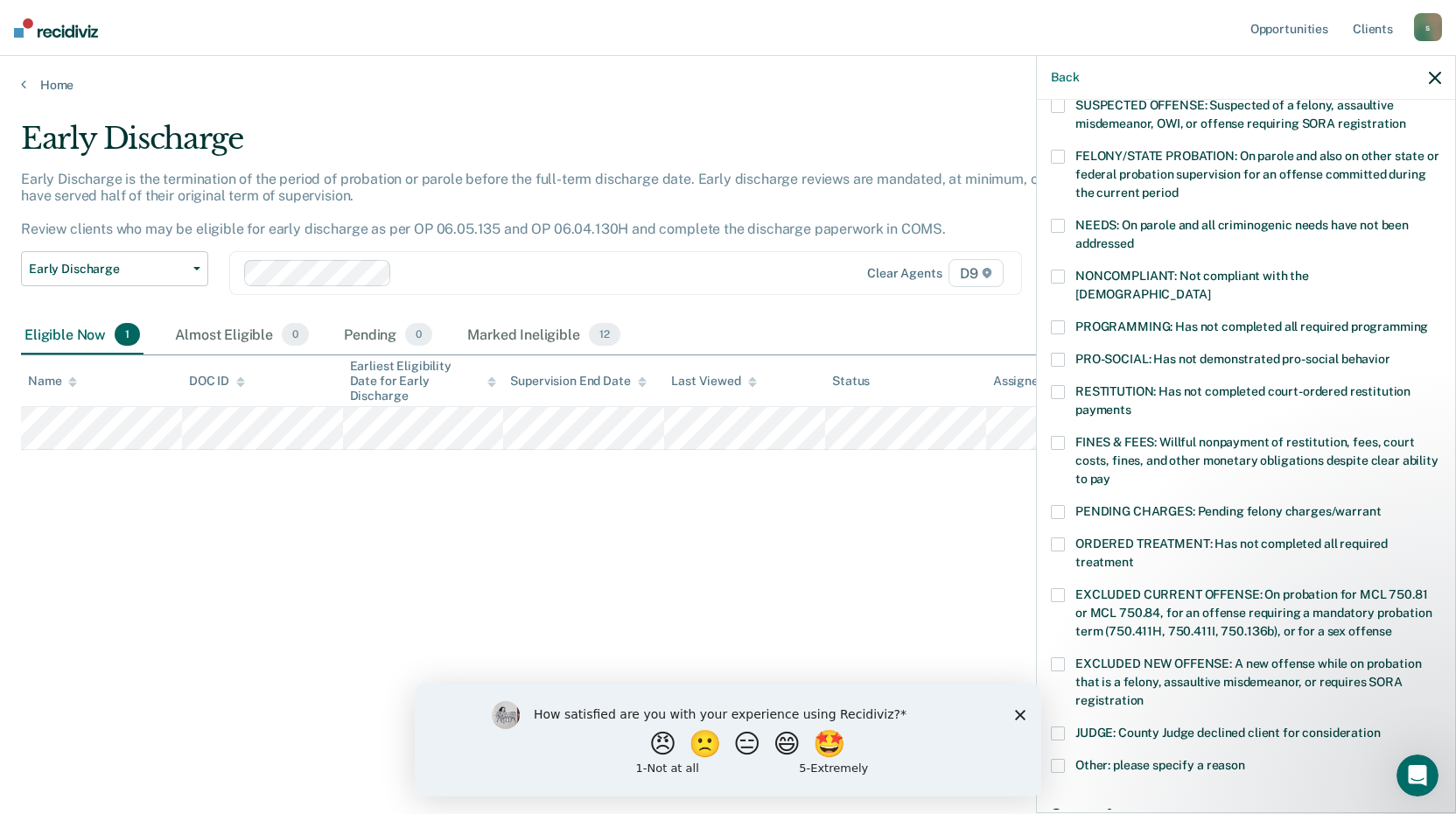
click at [1056, 759] on span at bounding box center [1058, 766] width 14 height 14
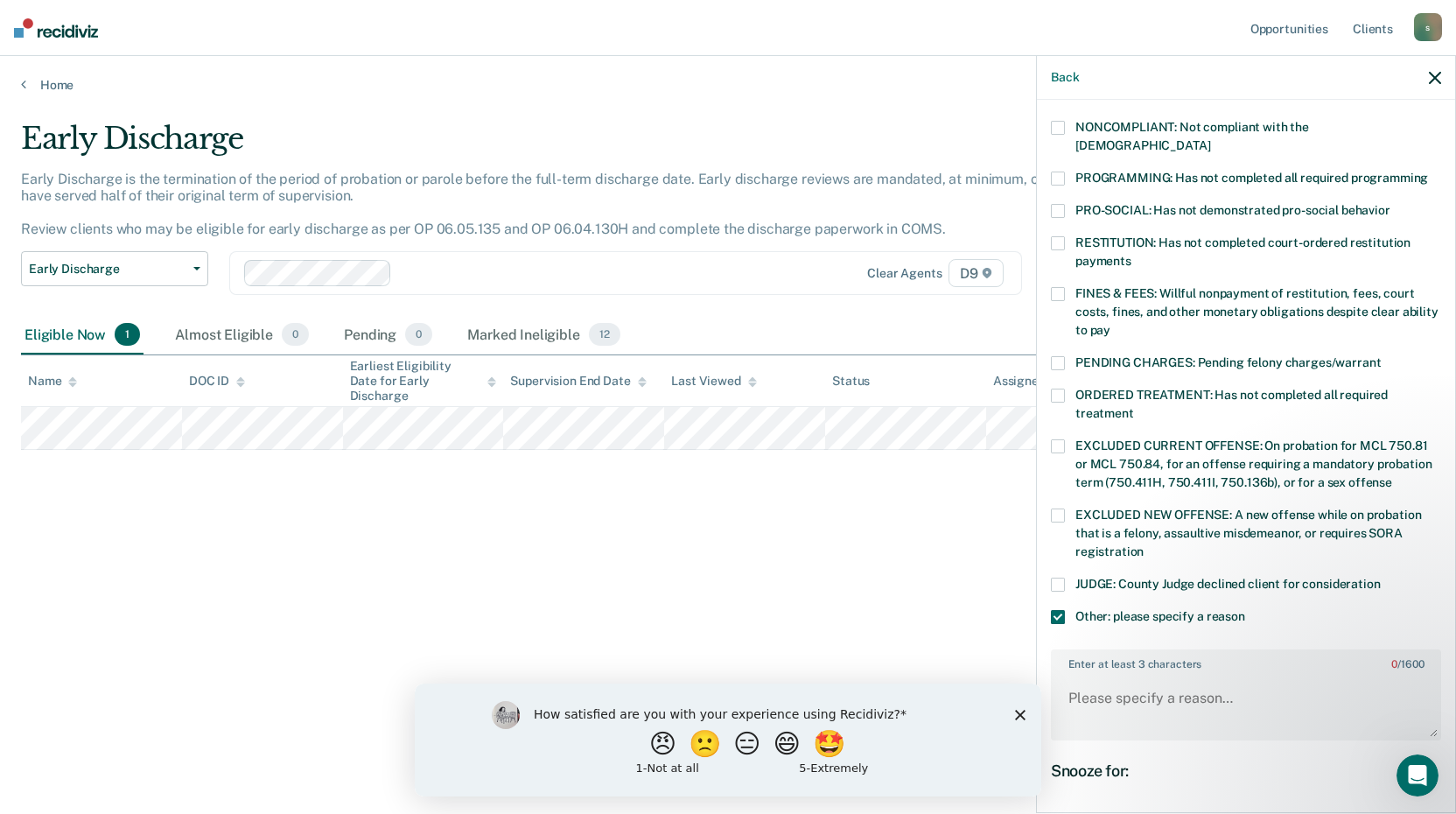
scroll to position [352, 0]
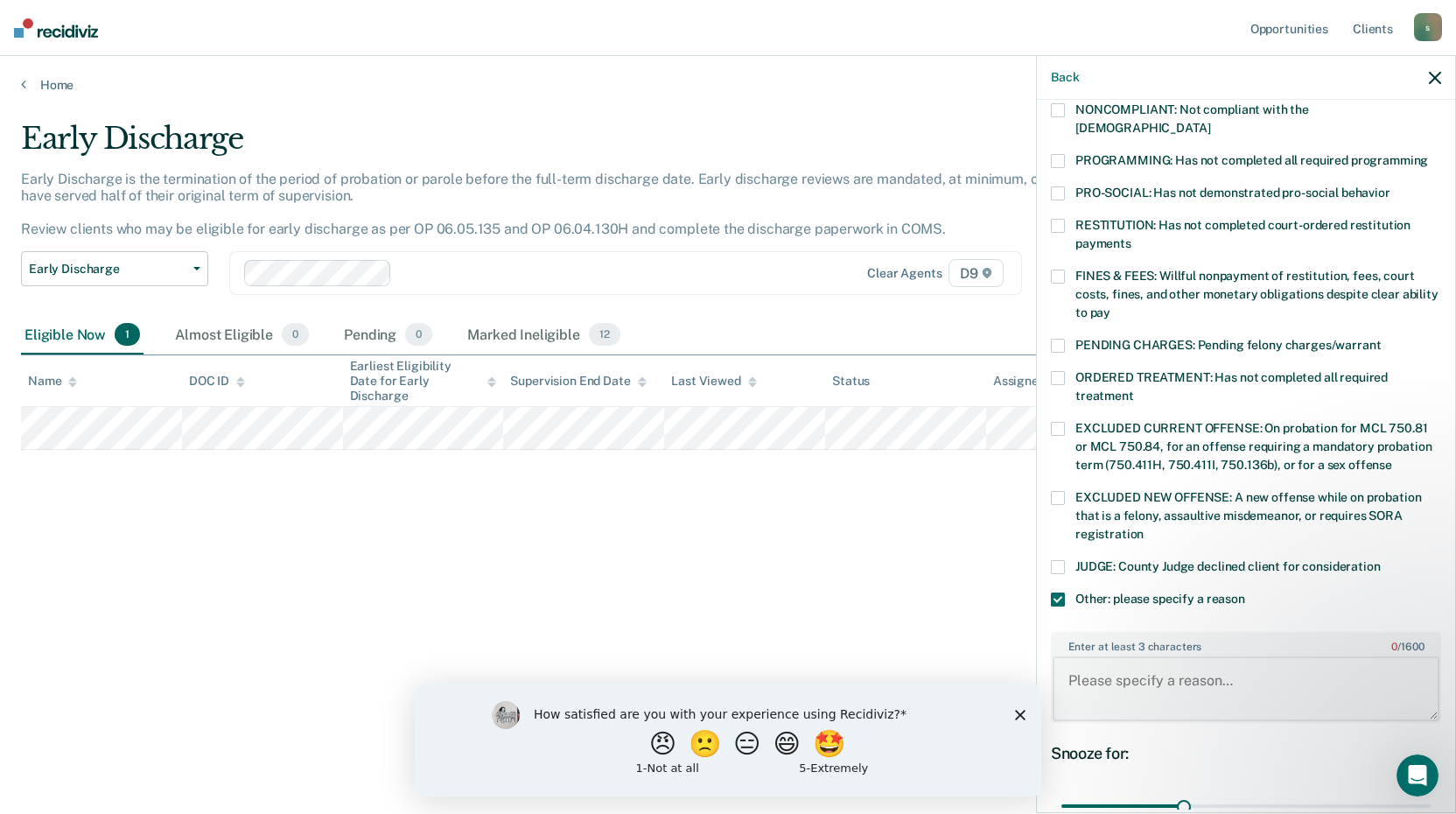
click at [1113, 680] on textarea "Enter at least 3 characters 0 / 1600" at bounding box center [1246, 689] width 387 height 64
type textarea "Completing CSW and will seek discharge"
drag, startPoint x: 1180, startPoint y: 788, endPoint x: 1442, endPoint y: 765, distance: 263.0
type input "90"
click at [1430, 791] on input "range" at bounding box center [1246, 806] width 369 height 31
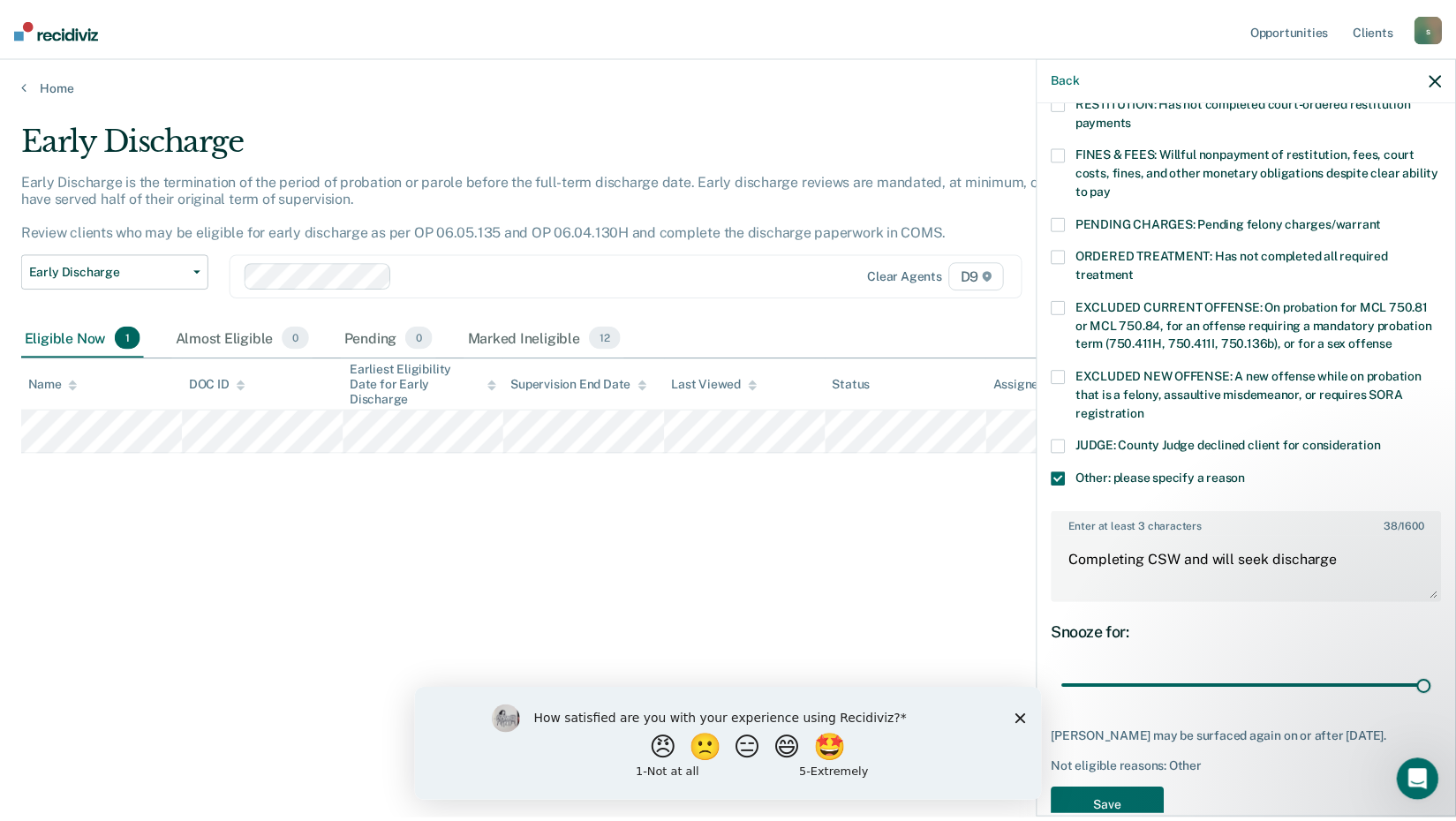
scroll to position [516, 0]
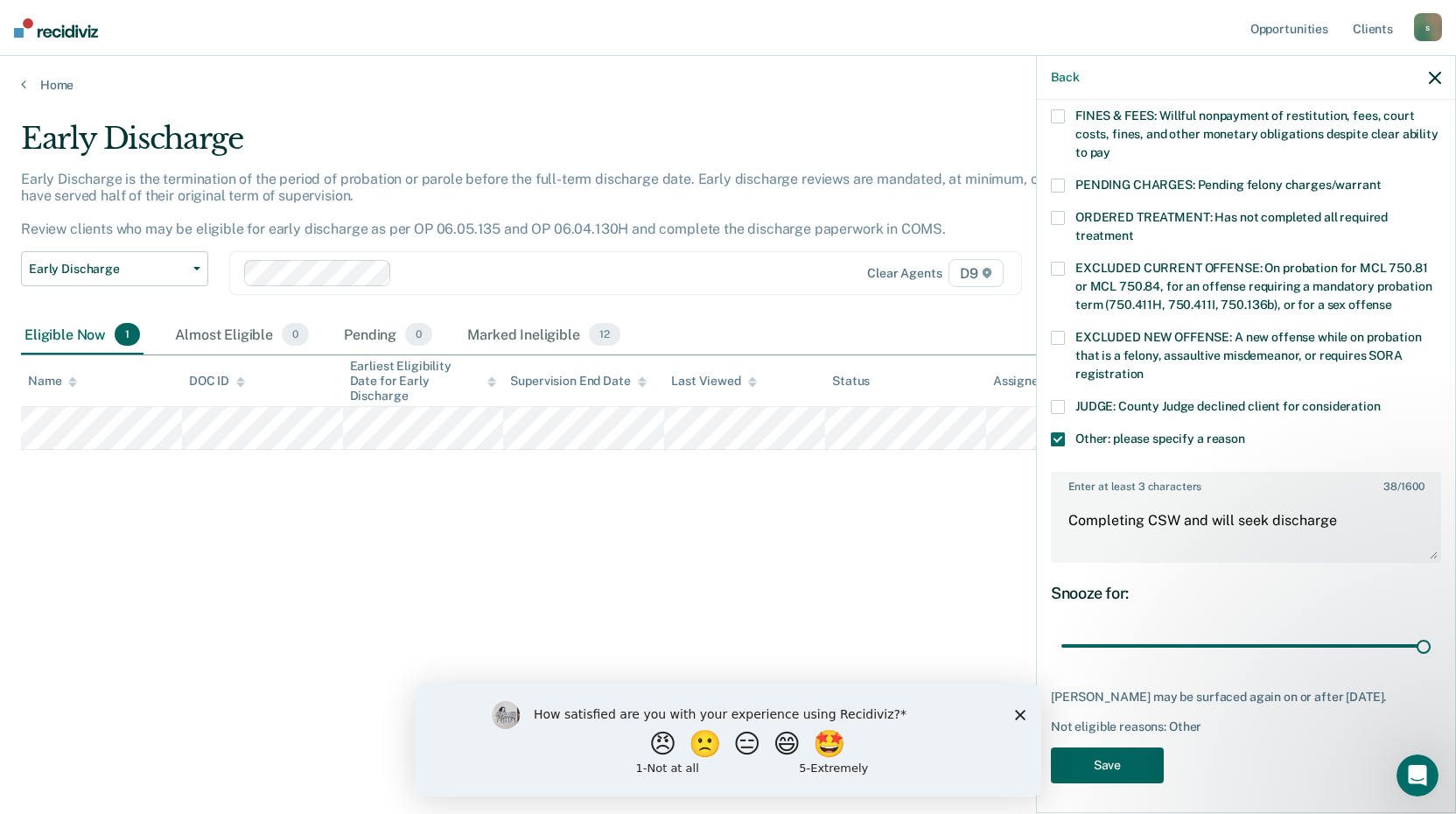
click at [1104, 756] on button "Save" at bounding box center [1107, 765] width 113 height 36
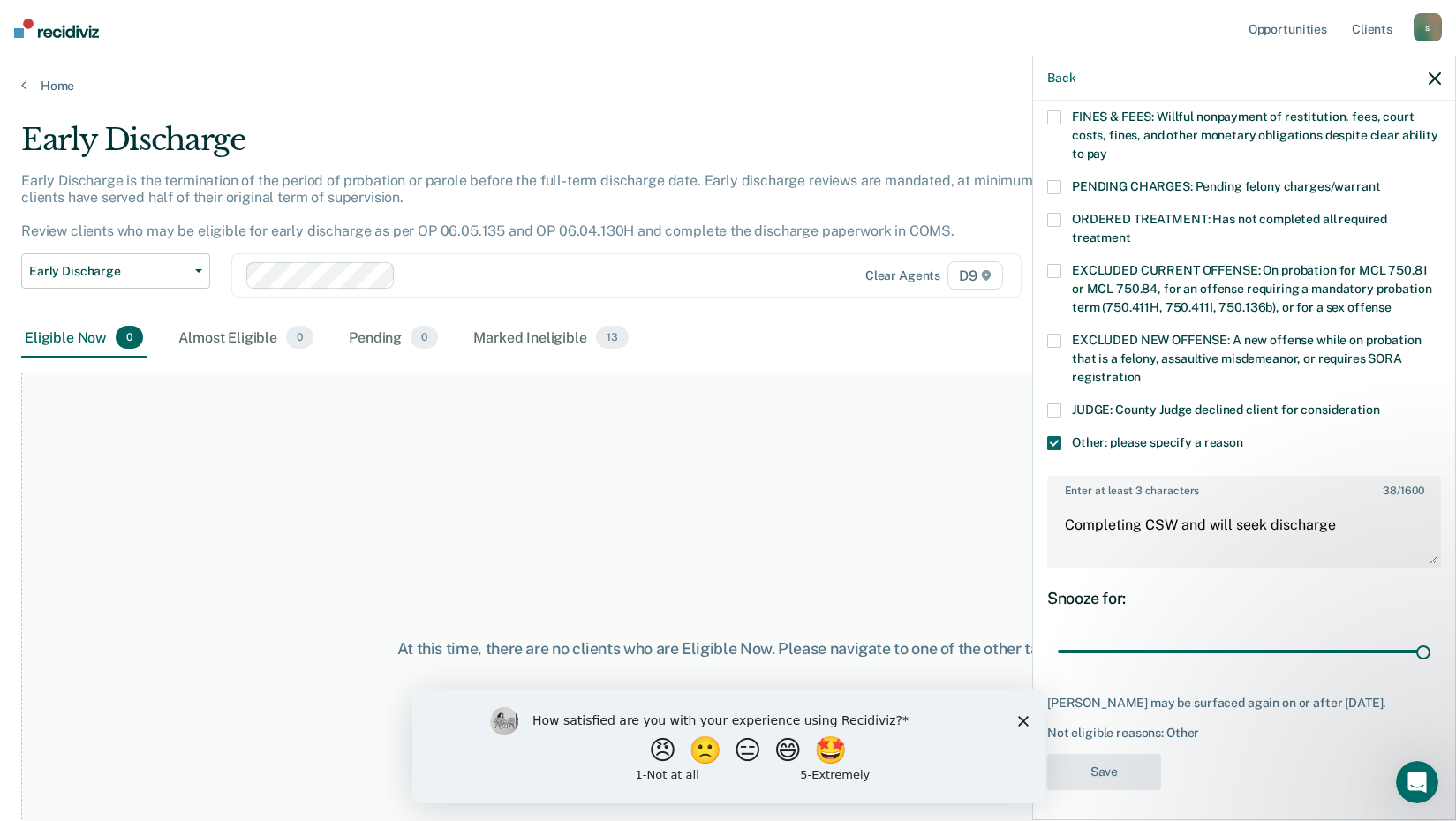
scroll to position [347, 0]
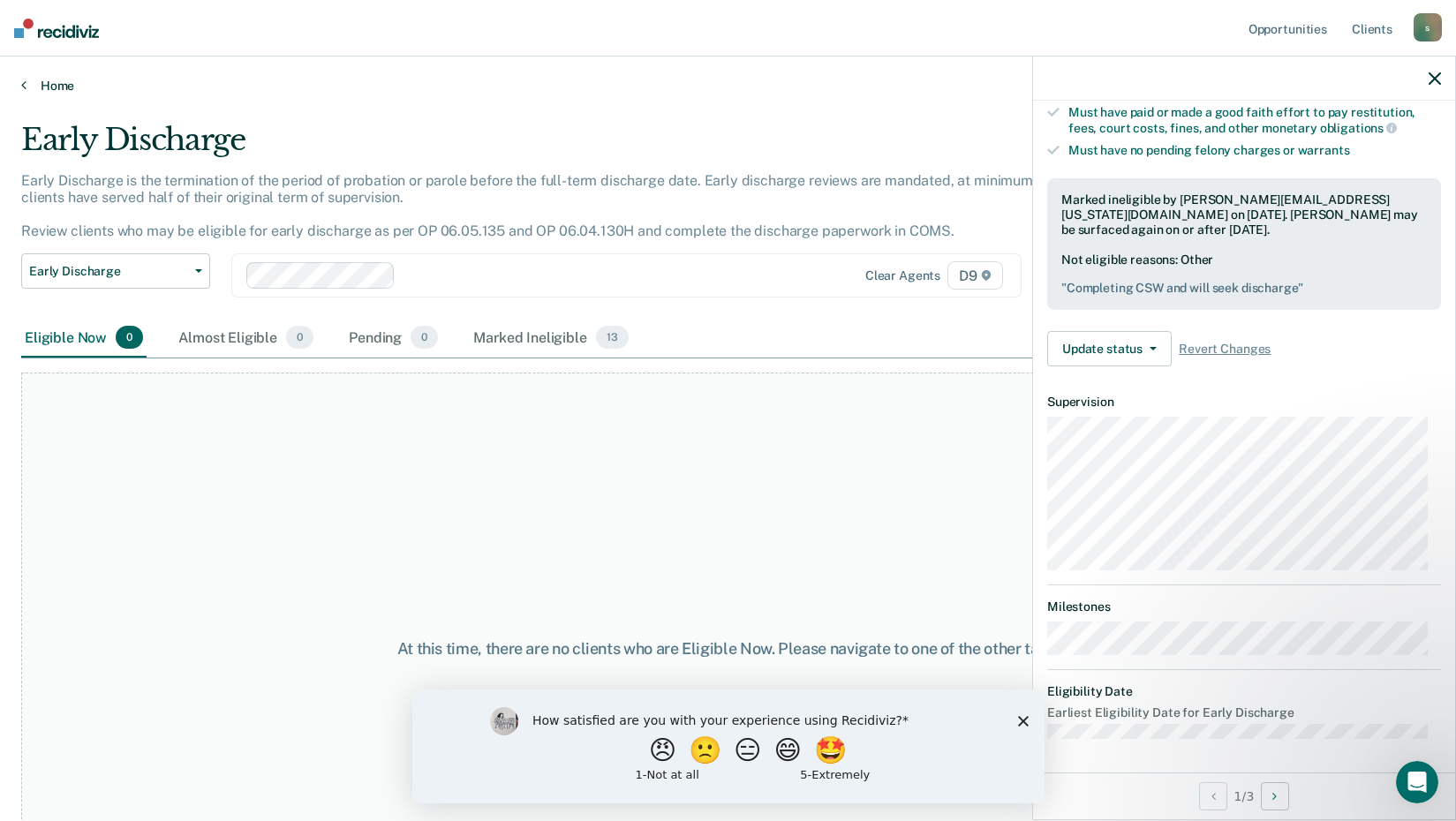
click at [21, 83] on icon at bounding box center [24, 85] width 5 height 14
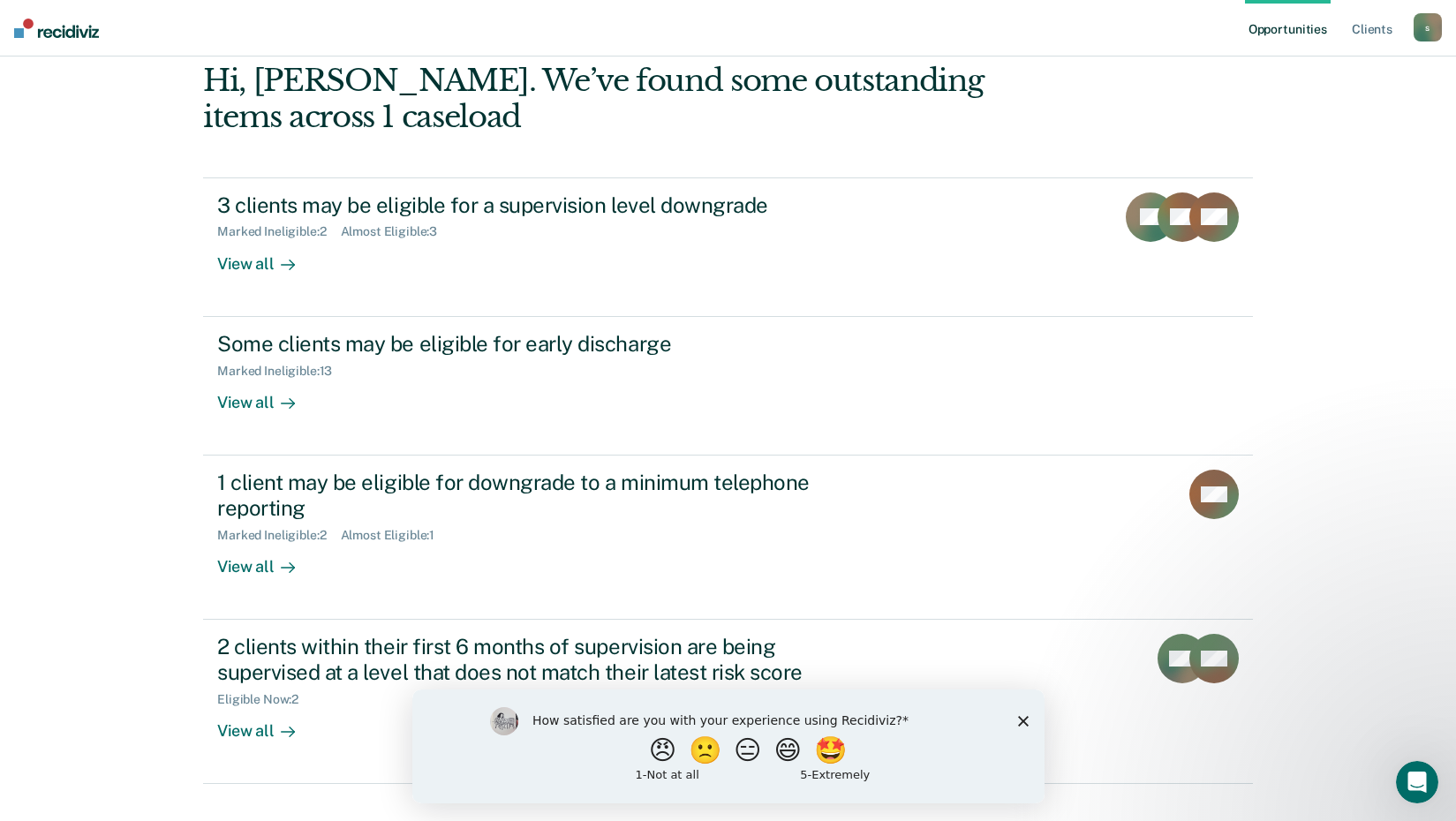
scroll to position [121, 0]
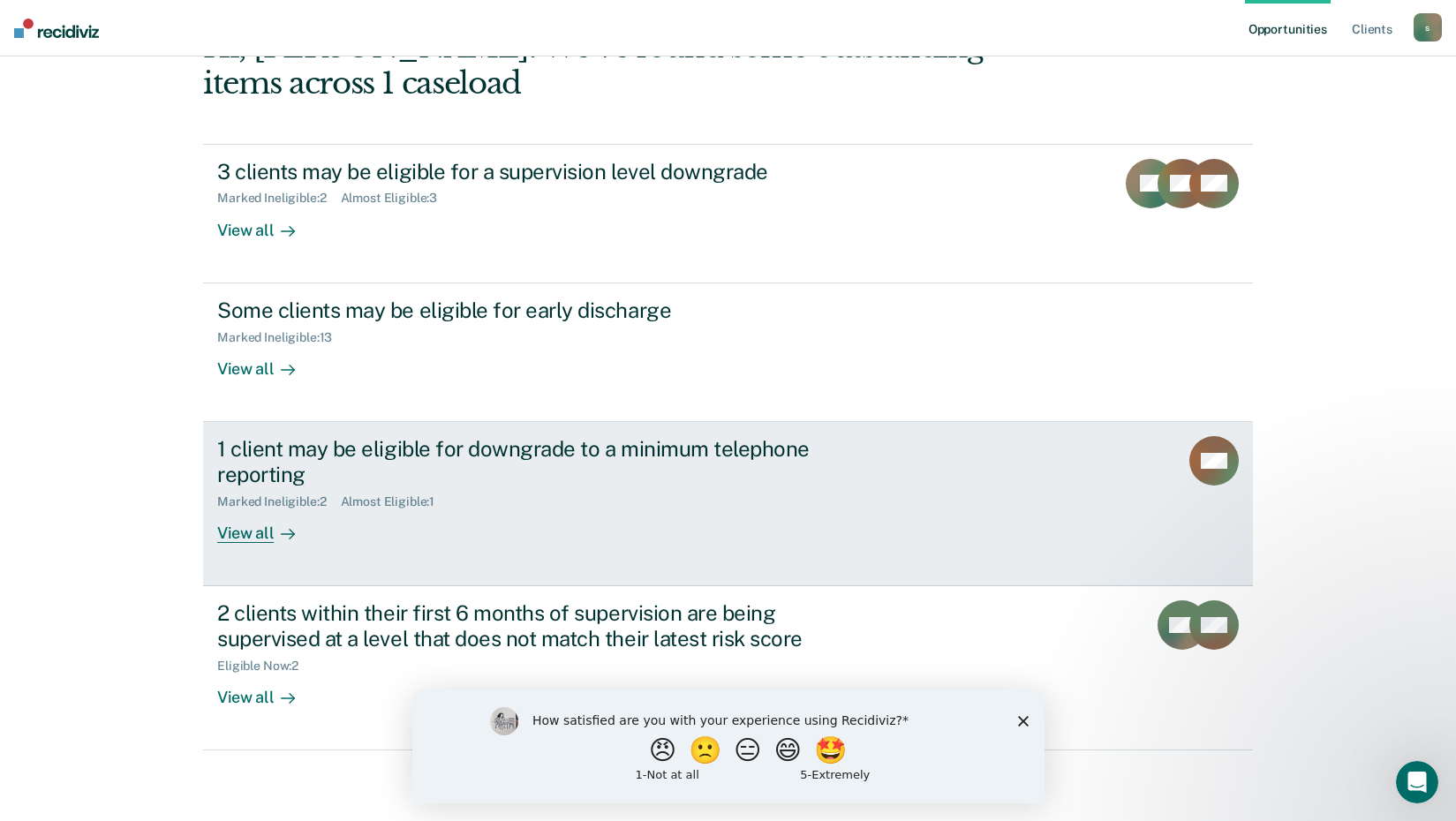
click at [240, 534] on div "View all" at bounding box center [266, 525] width 99 height 35
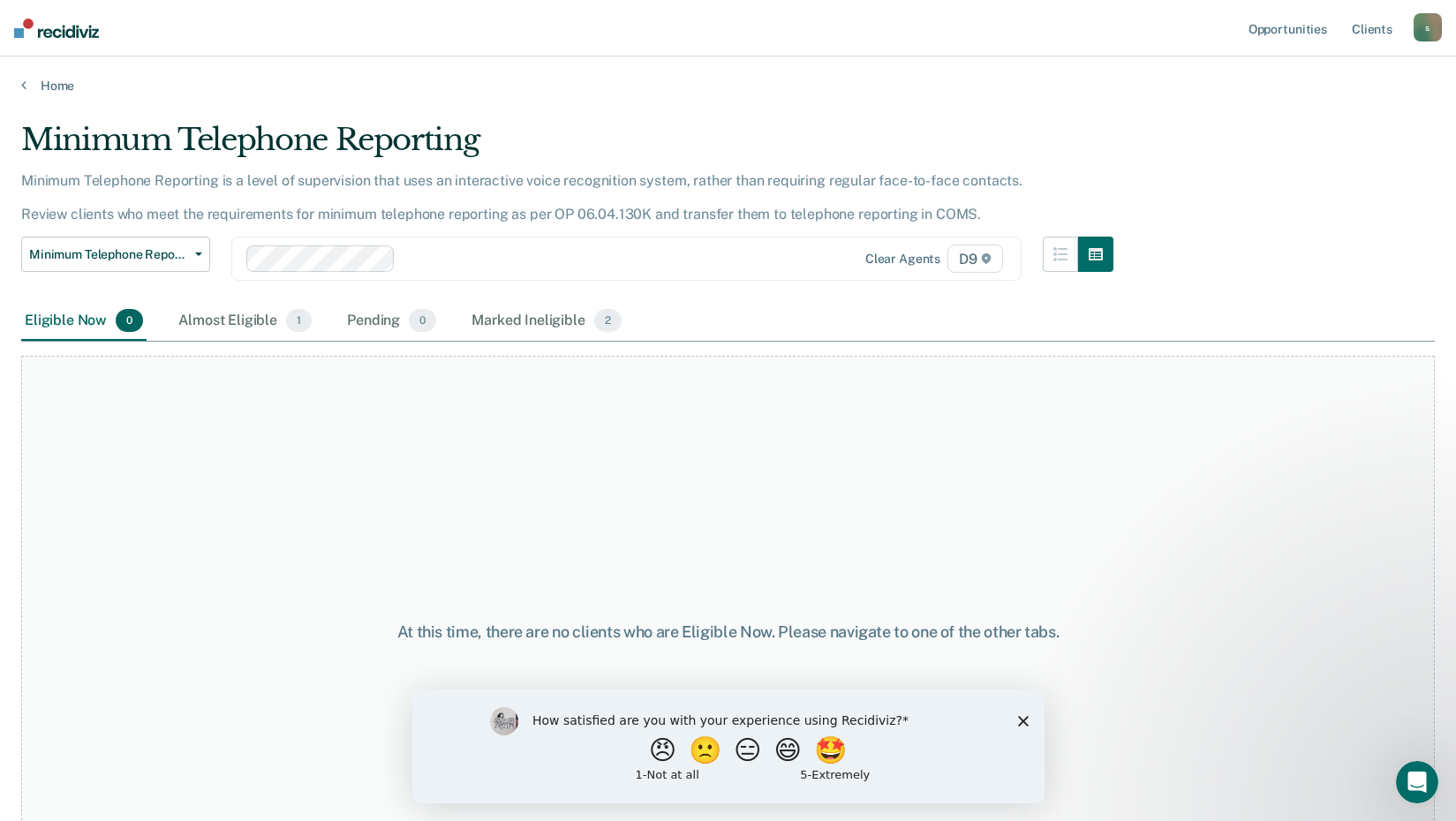
click at [903, 495] on div "At this time, there are no clients who are Eligible Now. Please navigate to one…" at bounding box center [728, 632] width 1414 height 553
click at [22, 85] on icon at bounding box center [24, 85] width 5 height 14
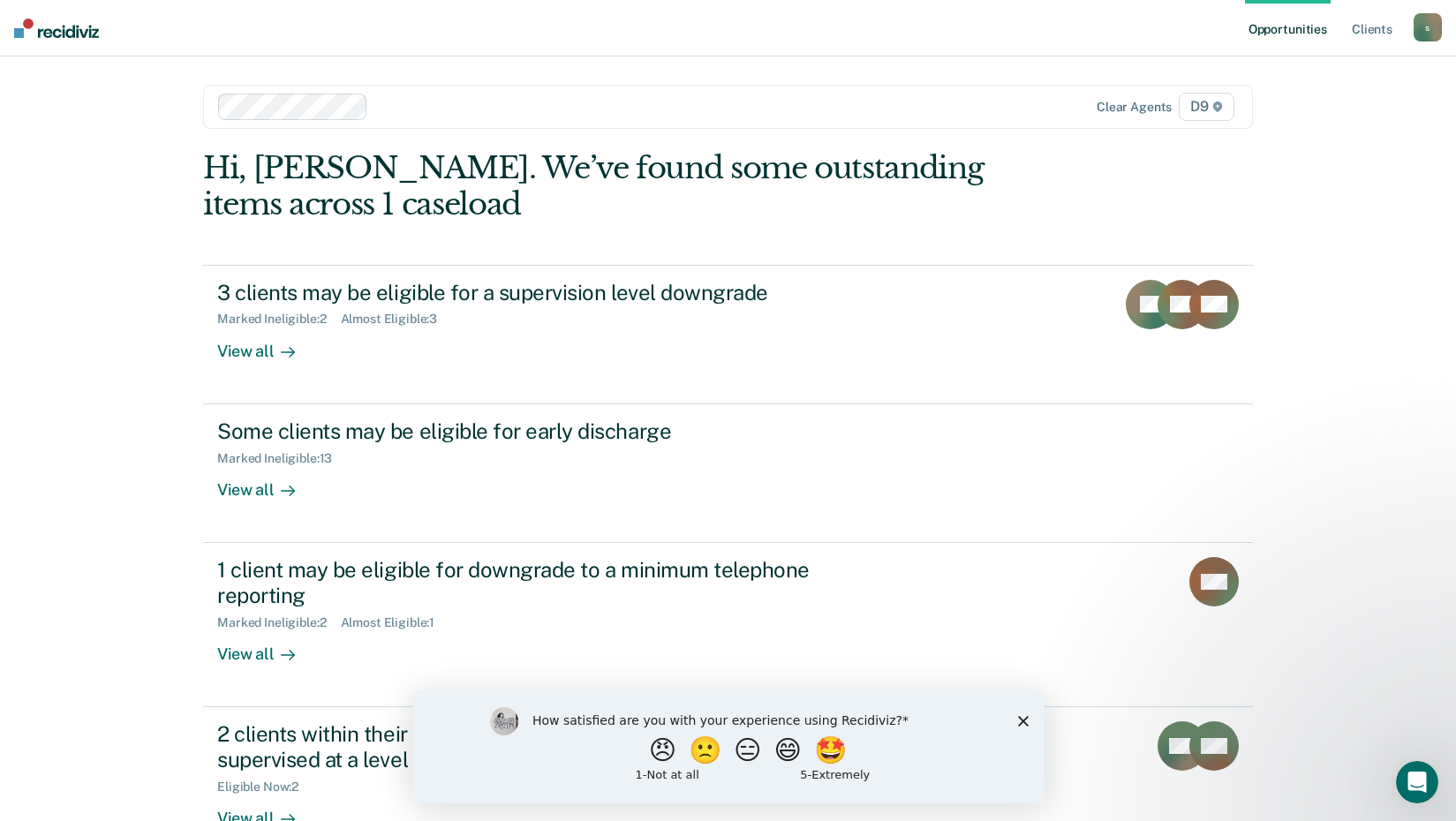
scroll to position [121, 0]
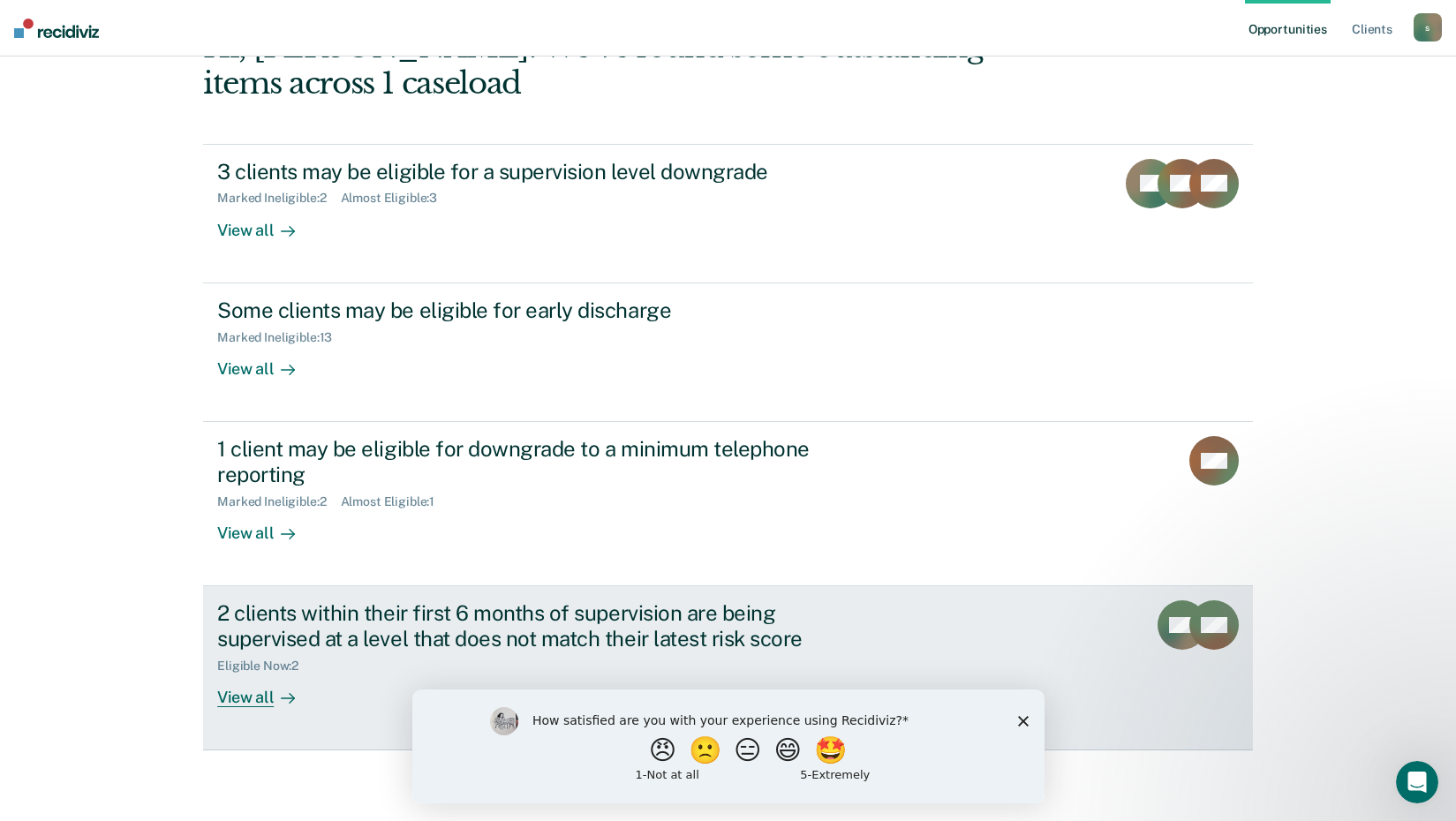
click at [246, 700] on div "View all" at bounding box center [266, 690] width 99 height 35
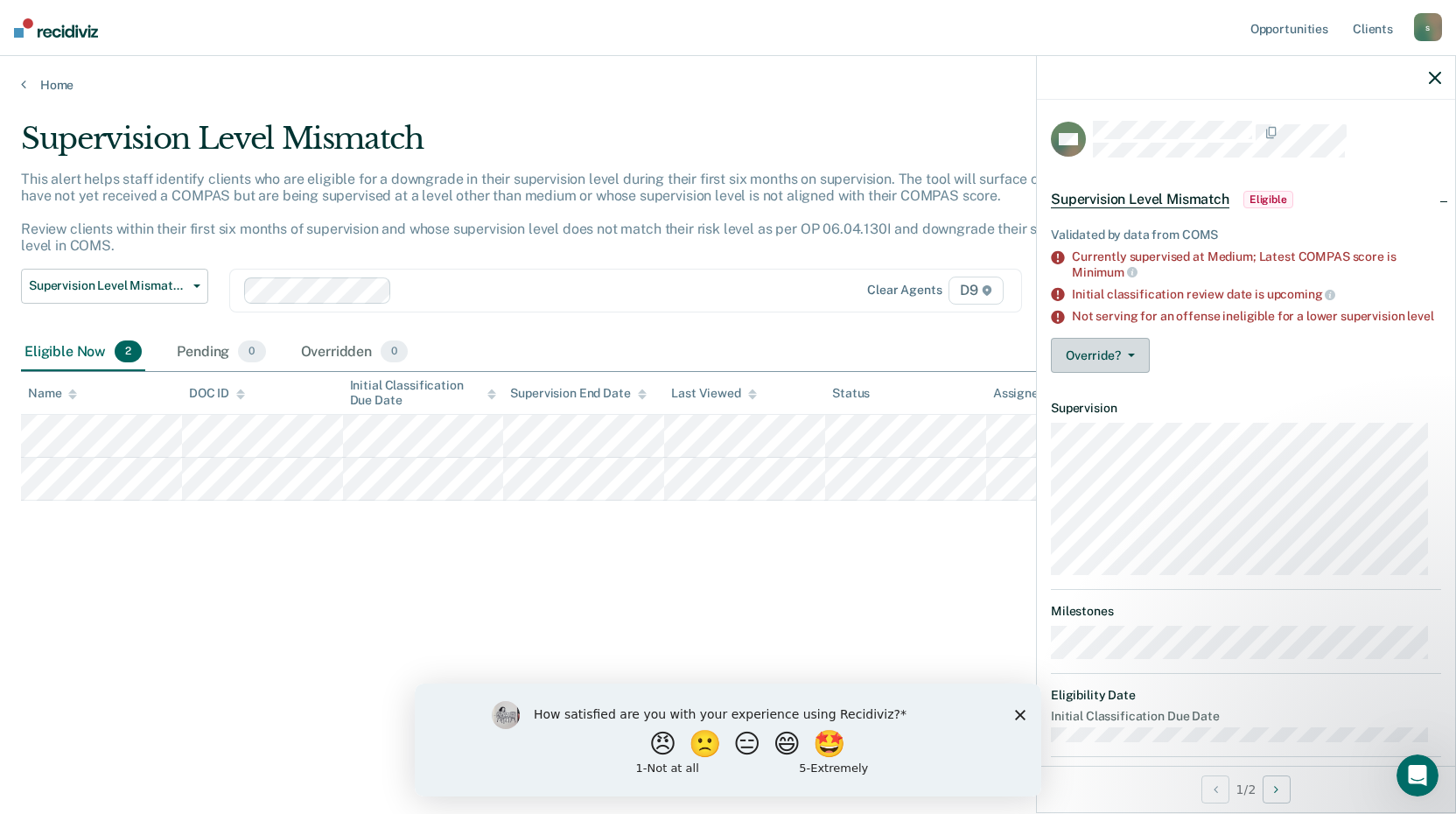
click at [1129, 366] on button "Override?" at bounding box center [1100, 356] width 99 height 35
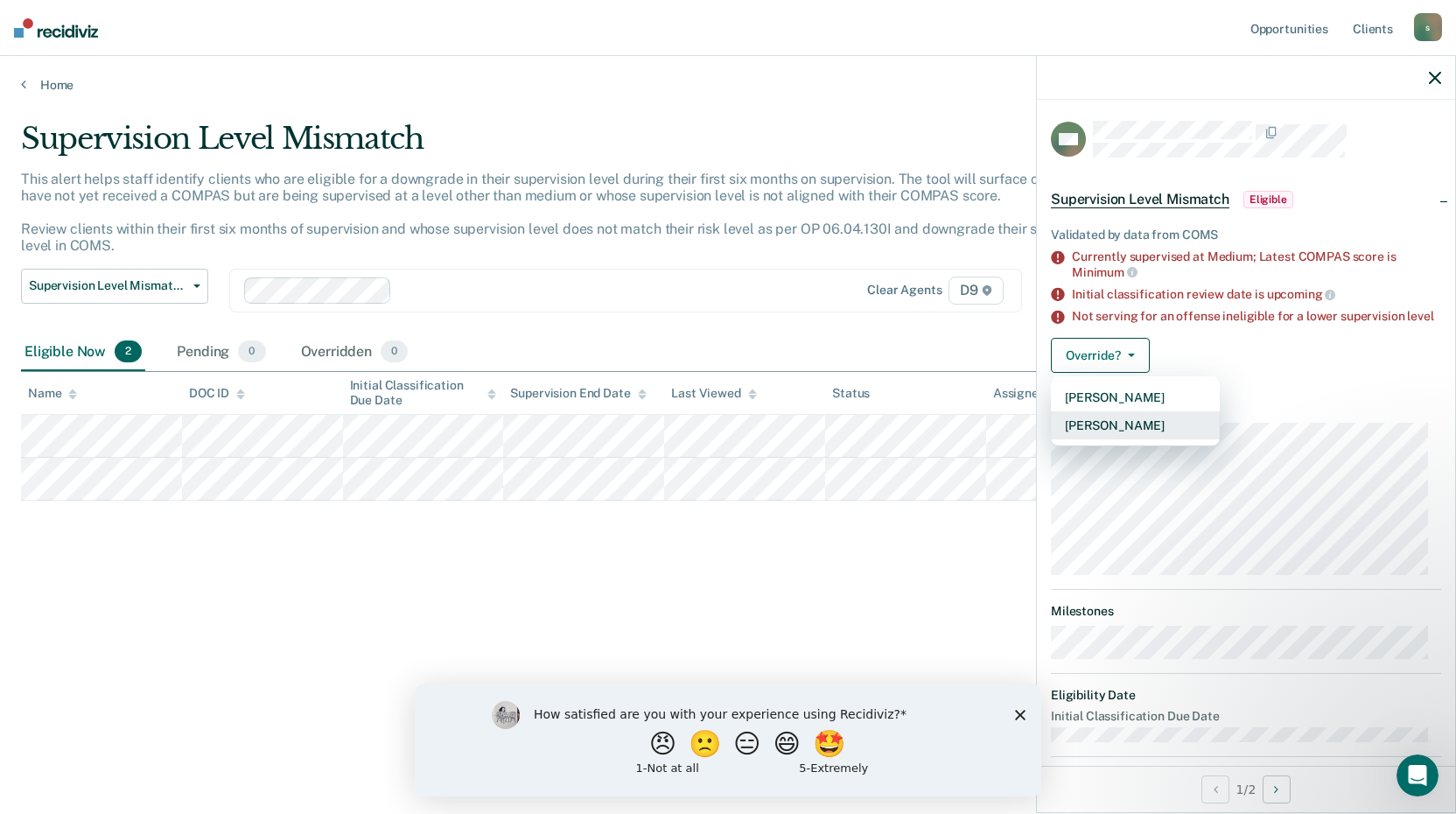
click at [1120, 433] on button "[PERSON_NAME]" at bounding box center [1135, 426] width 169 height 28
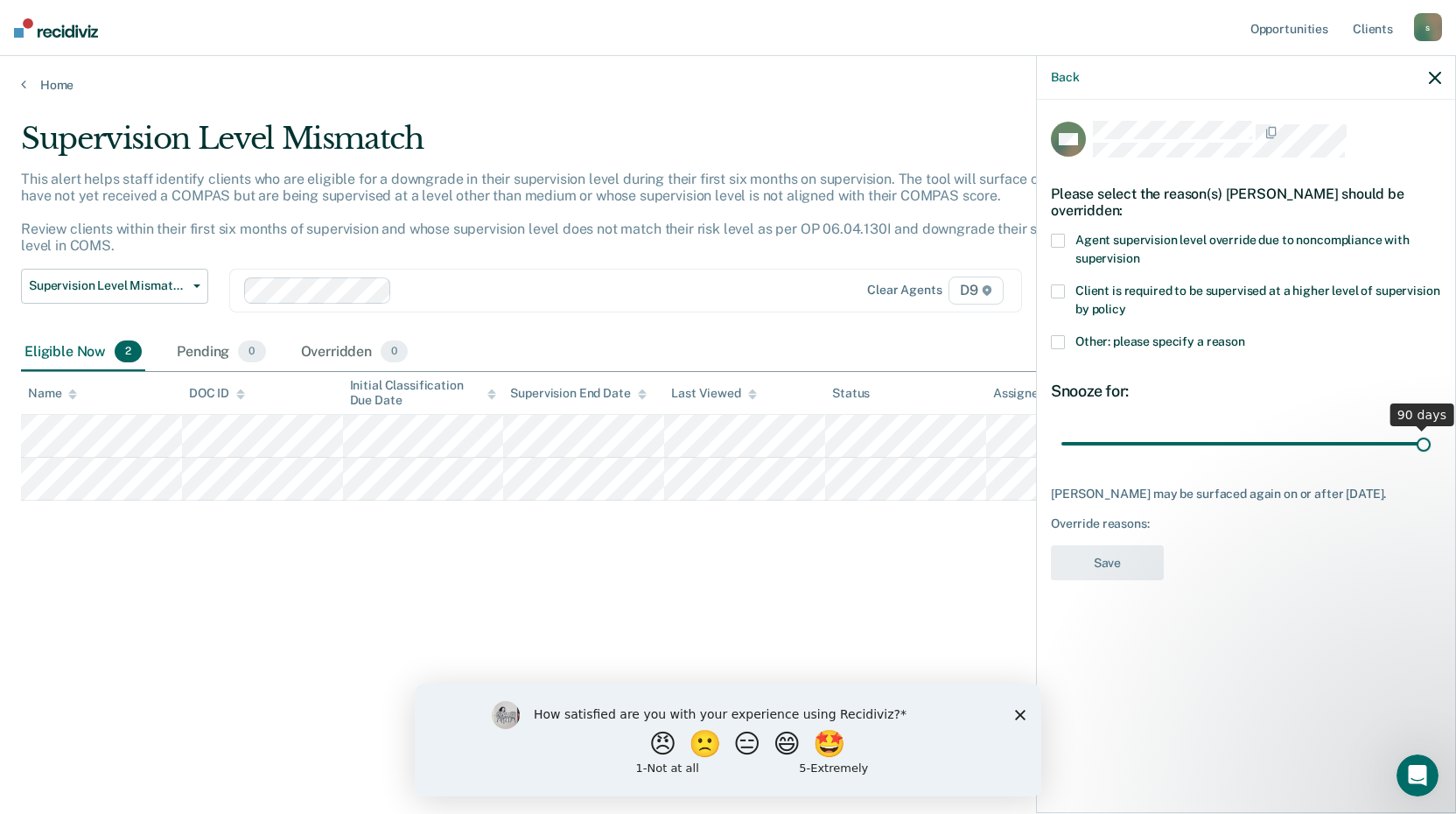
drag, startPoint x: 1182, startPoint y: 443, endPoint x: 1463, endPoint y: 437, distance: 281.1
type input "90"
click at [1430, 437] on input "range" at bounding box center [1246, 443] width 369 height 31
click at [1055, 341] on span at bounding box center [1058, 343] width 14 height 14
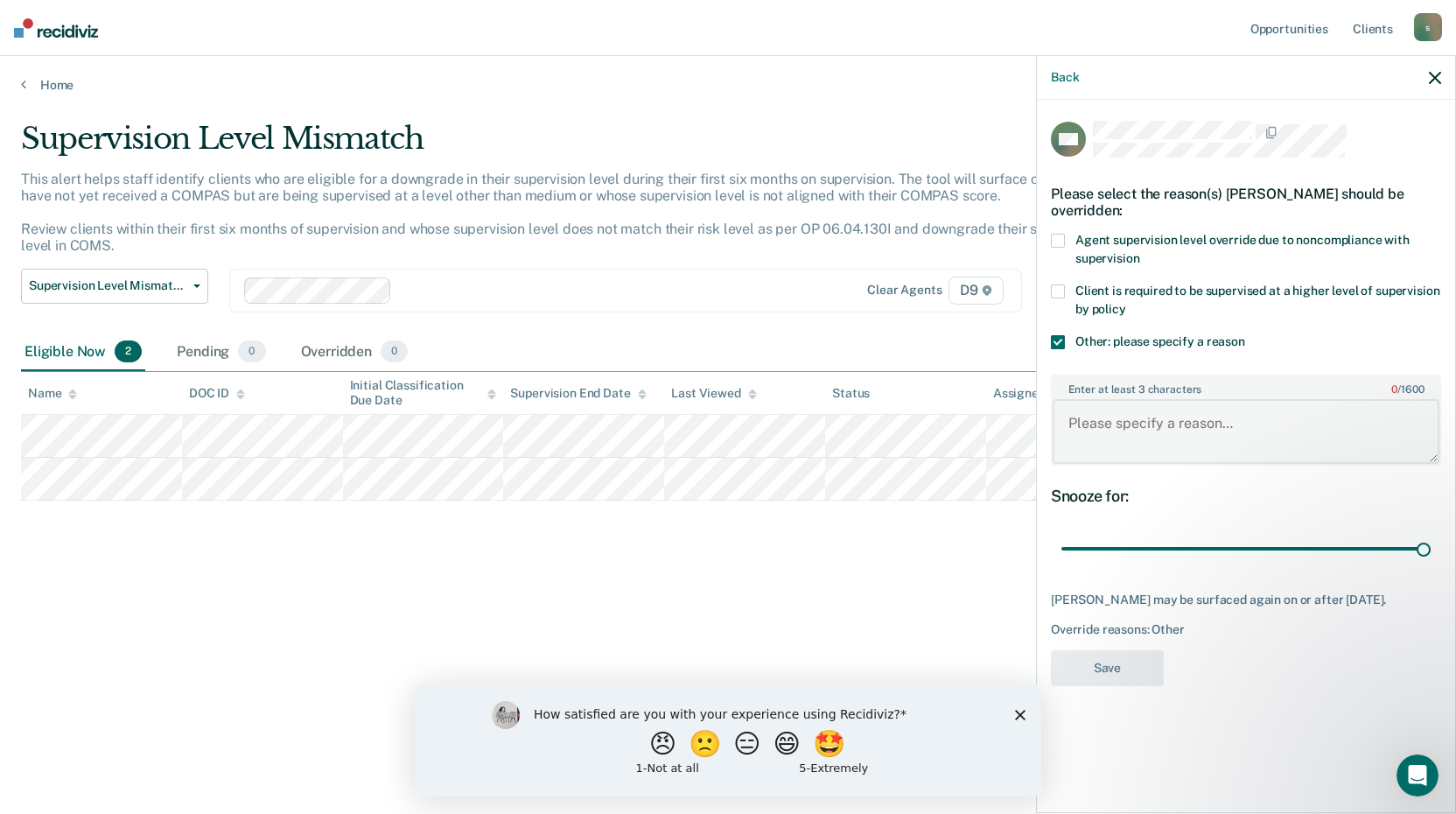
click at [1077, 428] on textarea "Enter at least 3 characters 0 / 1600" at bounding box center [1246, 431] width 387 height 64
type textarea "Based on nature of offense-Assaultive in Nature."
click at [1105, 686] on button "Save" at bounding box center [1107, 668] width 113 height 36
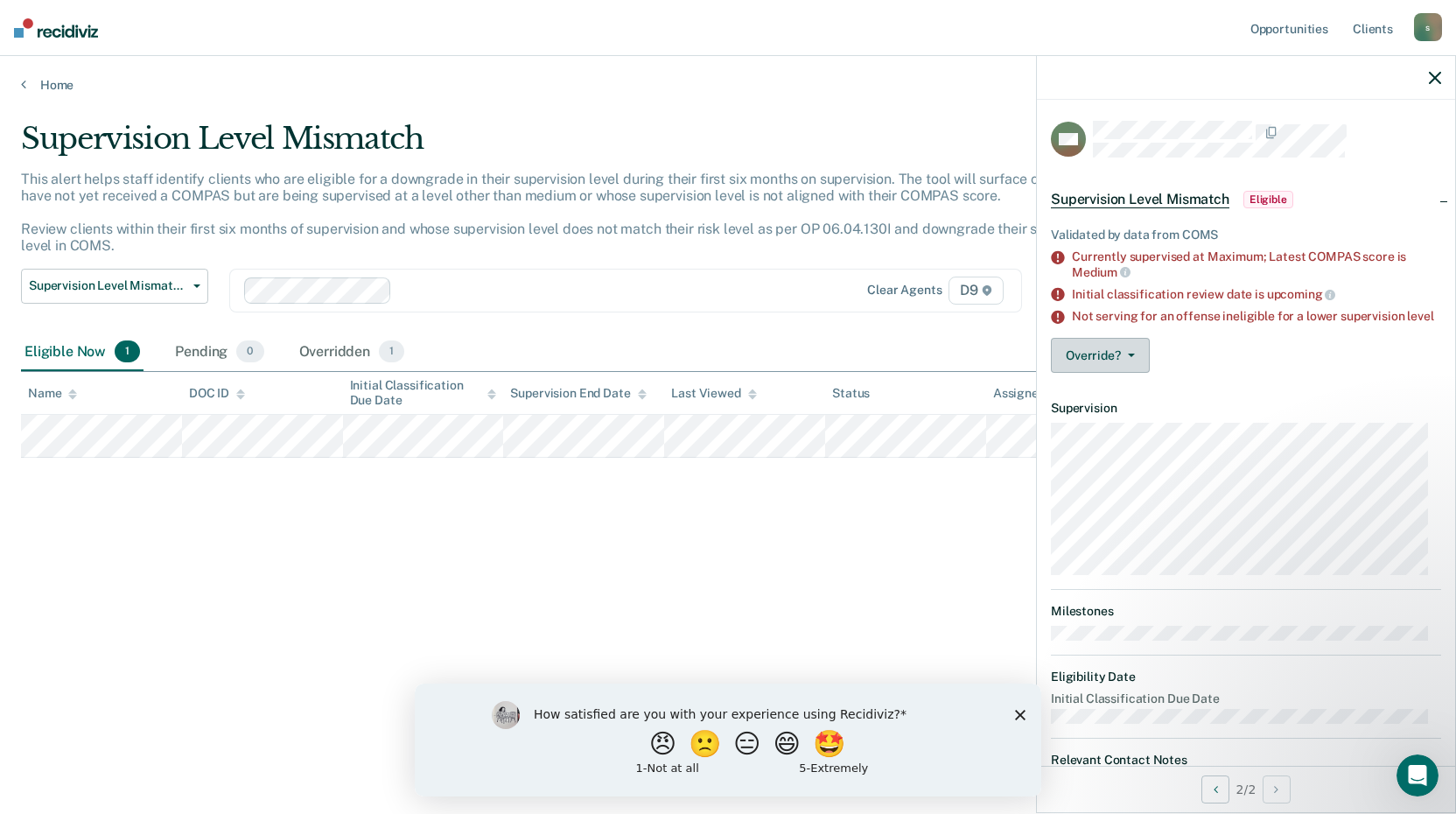
click at [1128, 358] on icon "button" at bounding box center [1131, 356] width 7 height 4
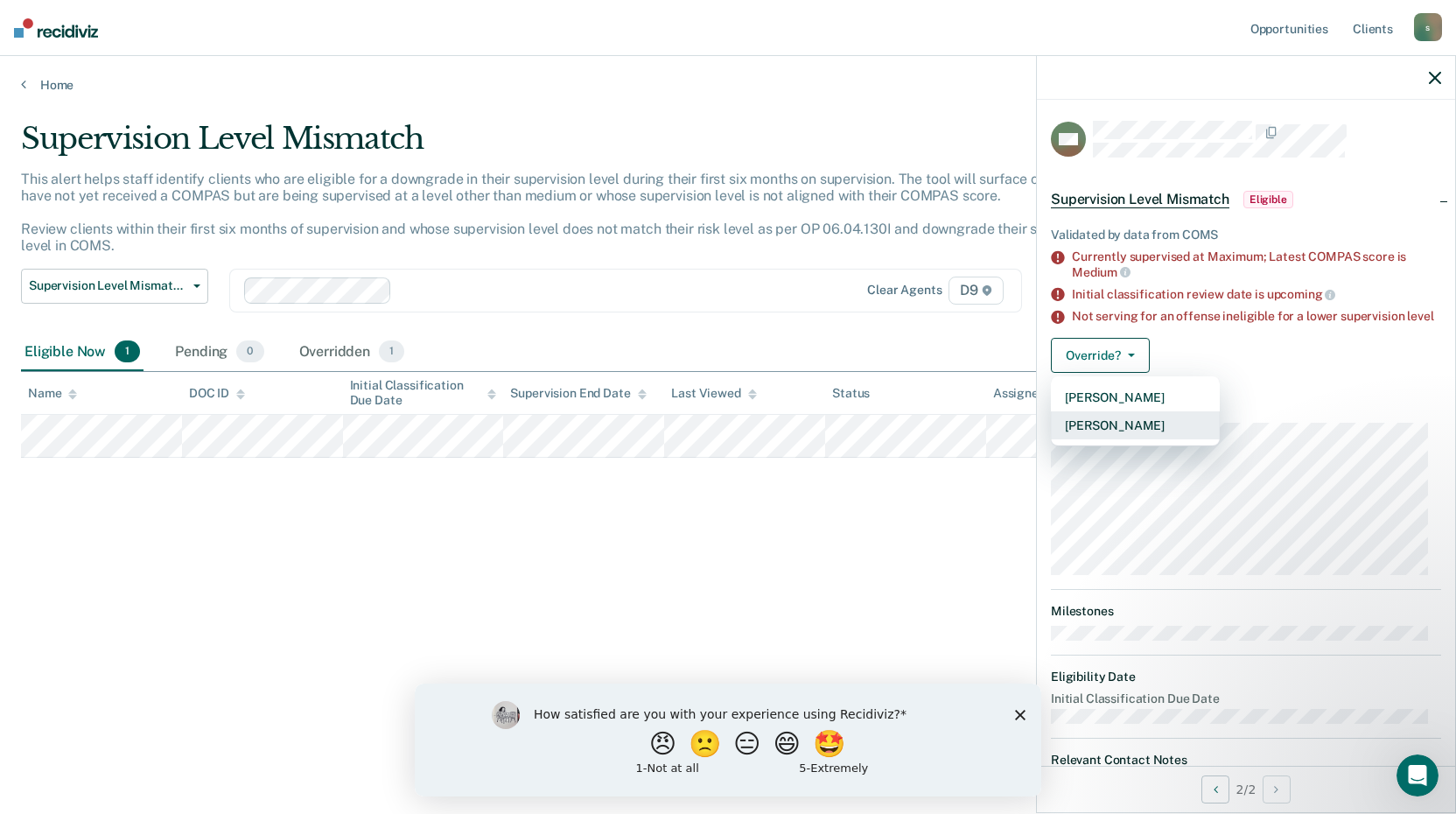
click at [1120, 434] on button "[PERSON_NAME]" at bounding box center [1135, 426] width 169 height 28
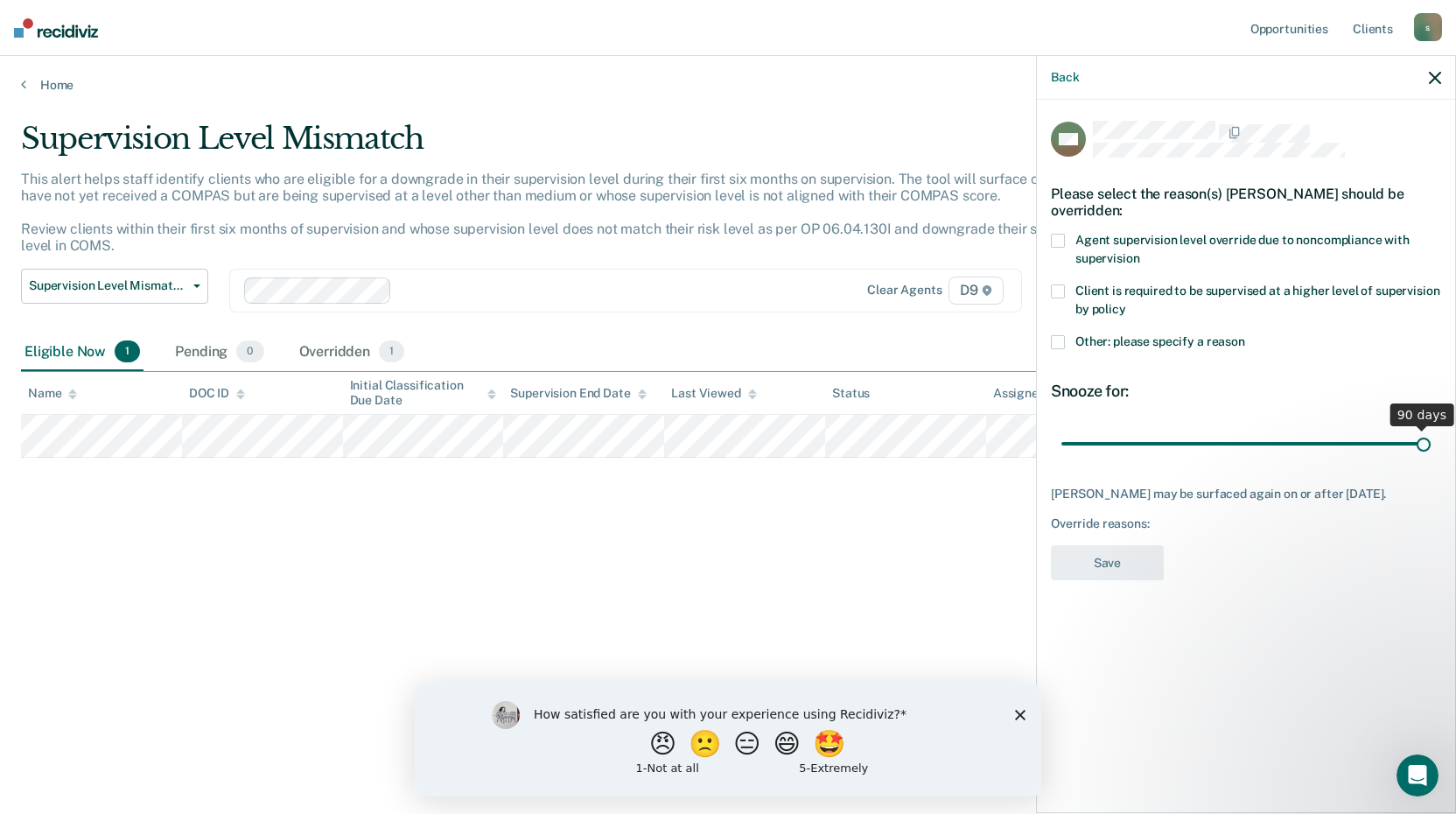
drag, startPoint x: 1187, startPoint y: 442, endPoint x: 1444, endPoint y: 436, distance: 257.1
type input "90"
click at [1430, 436] on input "range" at bounding box center [1246, 443] width 369 height 31
click at [1057, 340] on span at bounding box center [1058, 343] width 14 height 14
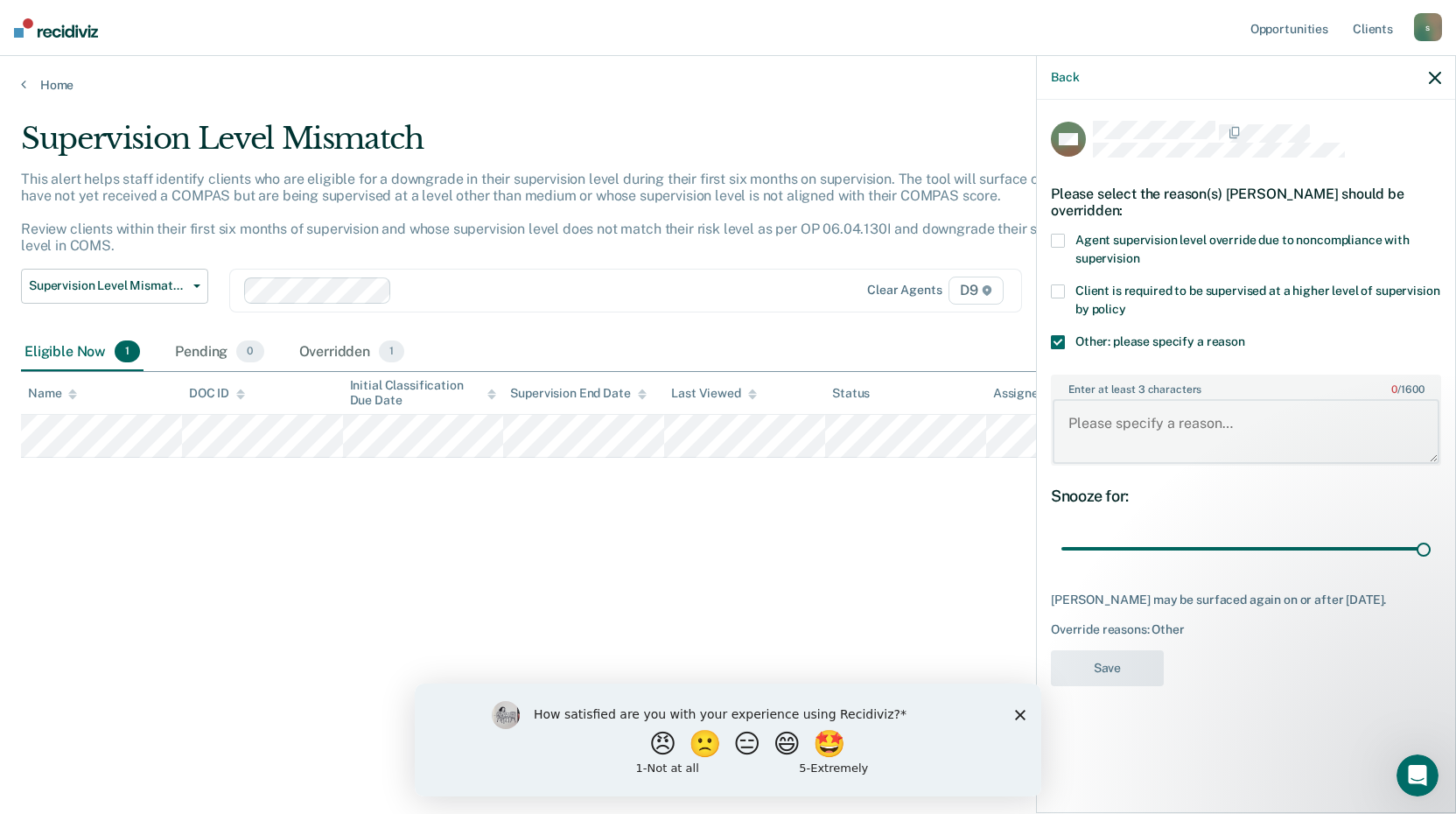
click at [1103, 417] on textarea "Enter at least 3 characters 0 / 1600" at bounding box center [1246, 431] width 387 height 64
click at [1290, 420] on textarea "History of Non-Compliance and" at bounding box center [1246, 431] width 387 height 64
type textarea "History of Non-Compliance with Counseling."
click at [1100, 686] on button "Save" at bounding box center [1107, 668] width 113 height 36
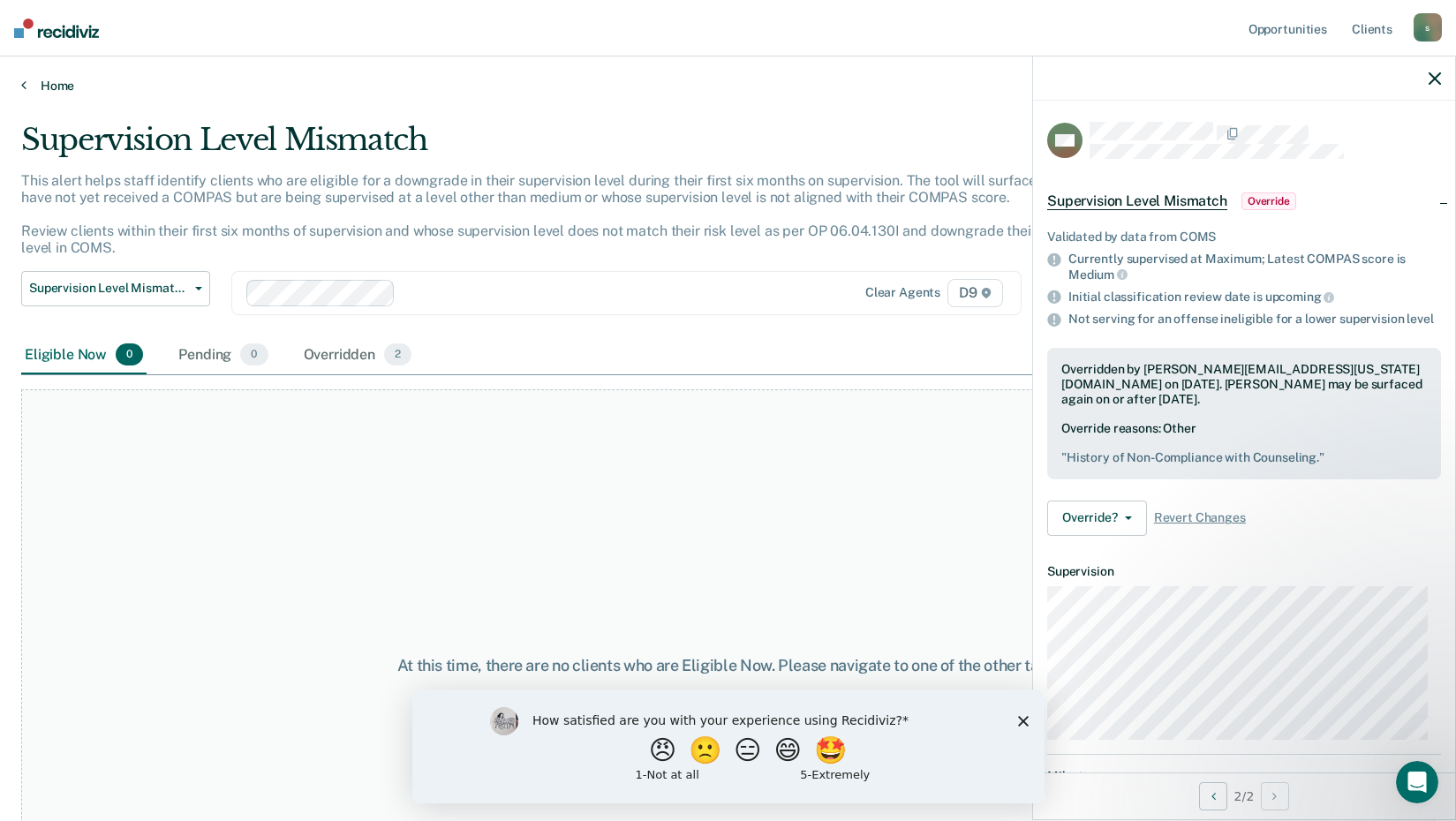
click at [23, 85] on icon at bounding box center [24, 85] width 5 height 14
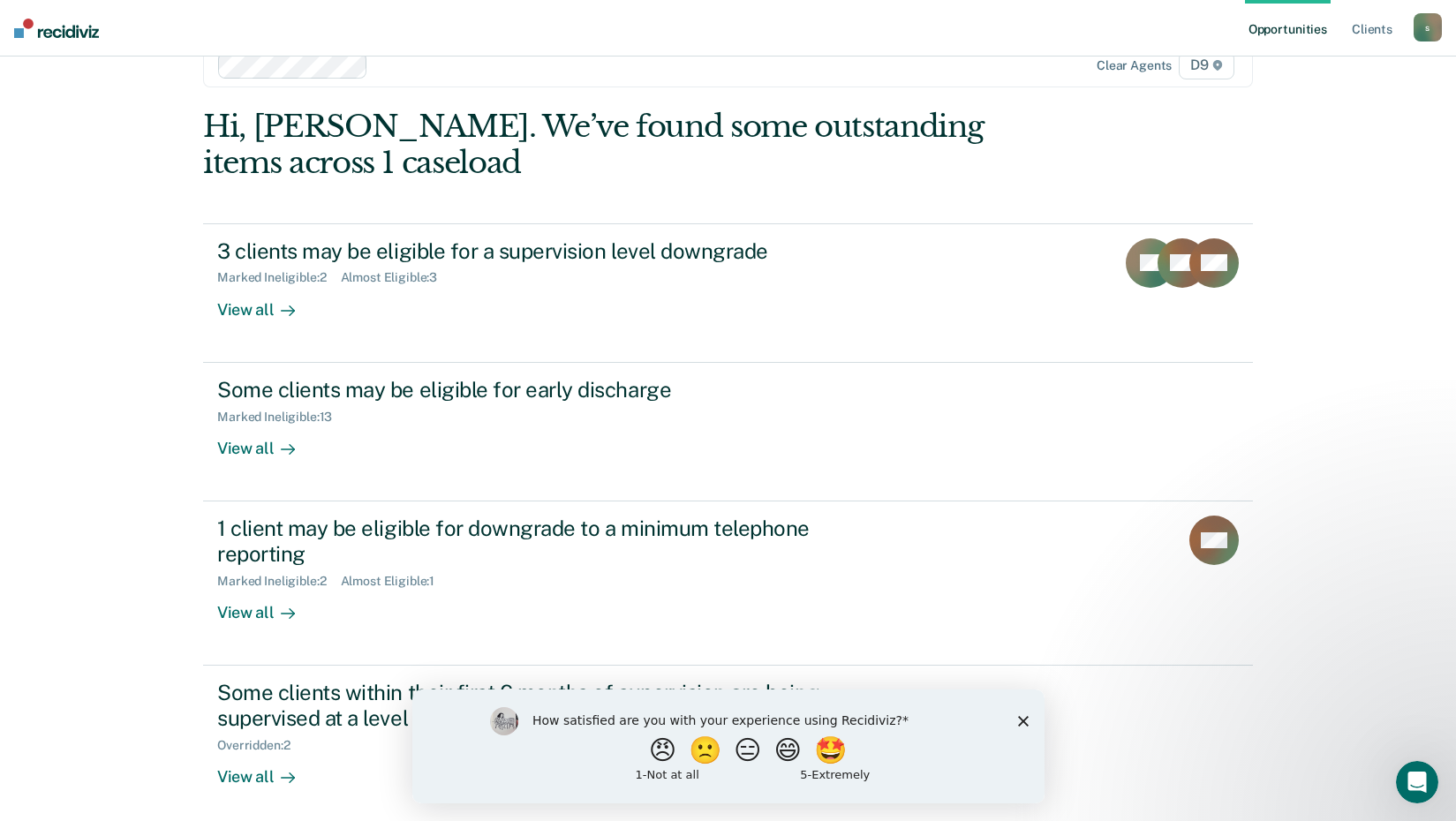
scroll to position [121, 0]
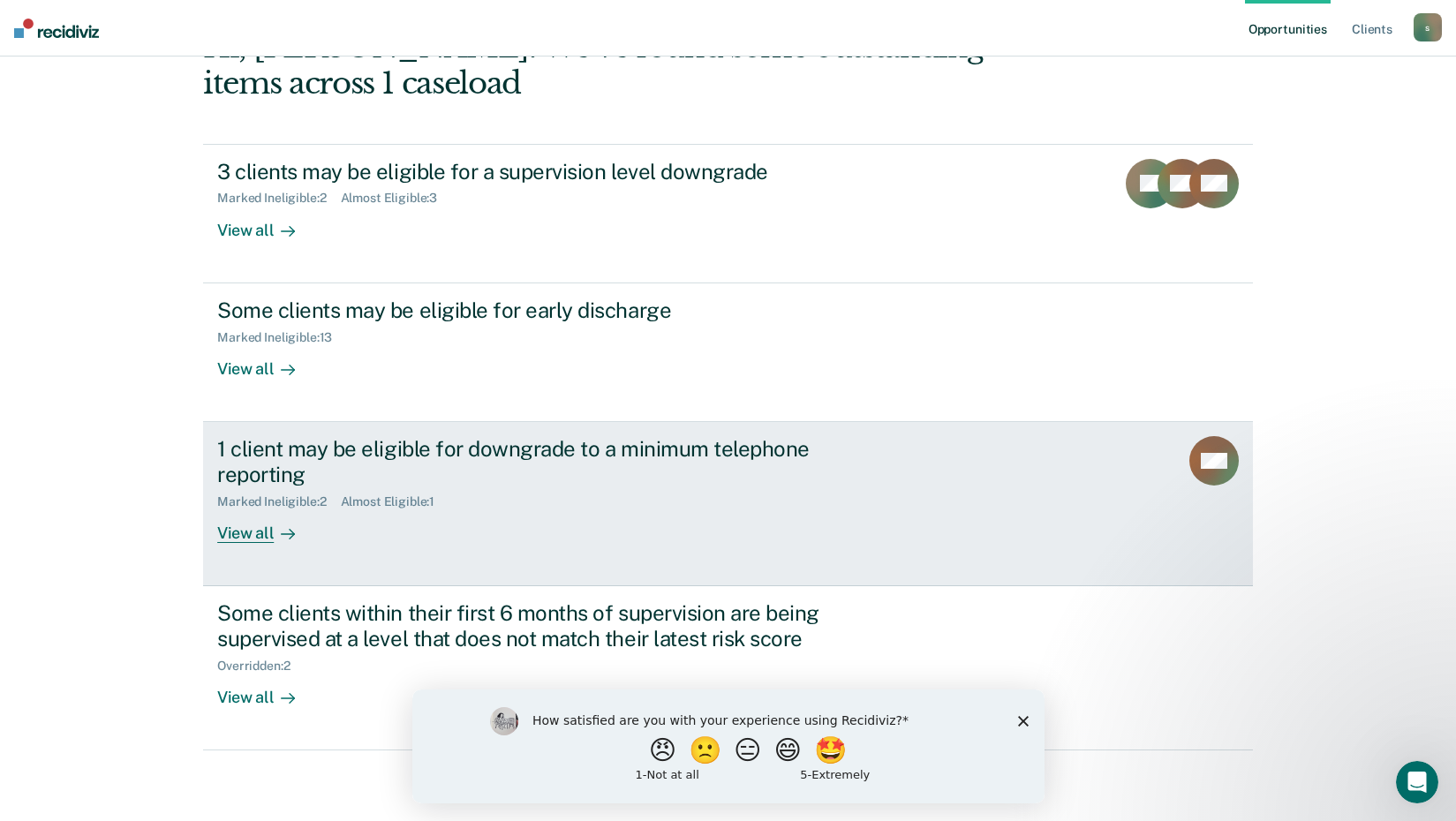
click at [247, 535] on div "View all" at bounding box center [266, 525] width 99 height 35
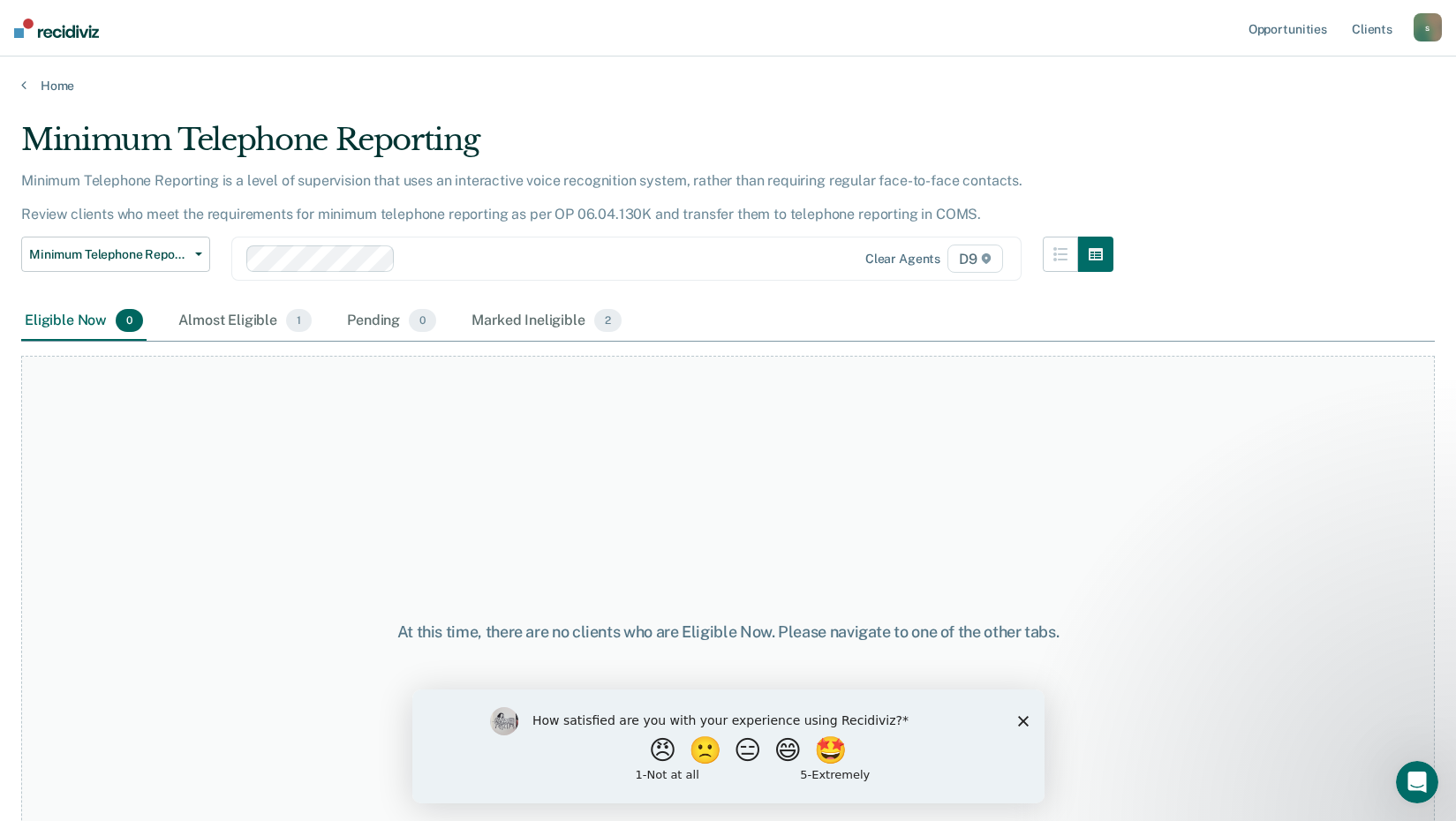
click at [519, 508] on div "At this time, there are no clients who are Eligible Now. Please navigate to one…" at bounding box center [728, 632] width 1414 height 553
click at [20, 79] on div "Home" at bounding box center [728, 75] width 1456 height 37
click at [21, 81] on icon at bounding box center [24, 85] width 5 height 14
